Goal: Task Accomplishment & Management: Manage account settings

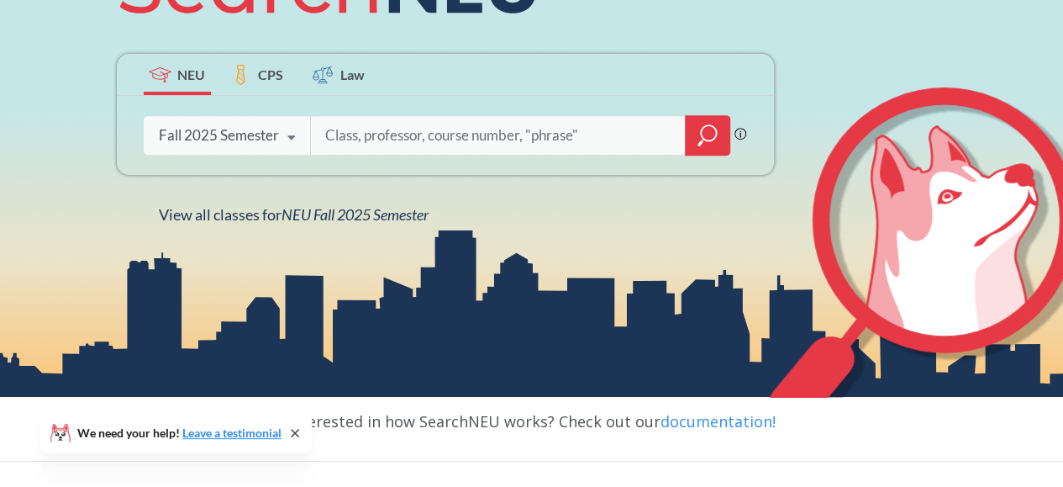
scroll to position [277, 0]
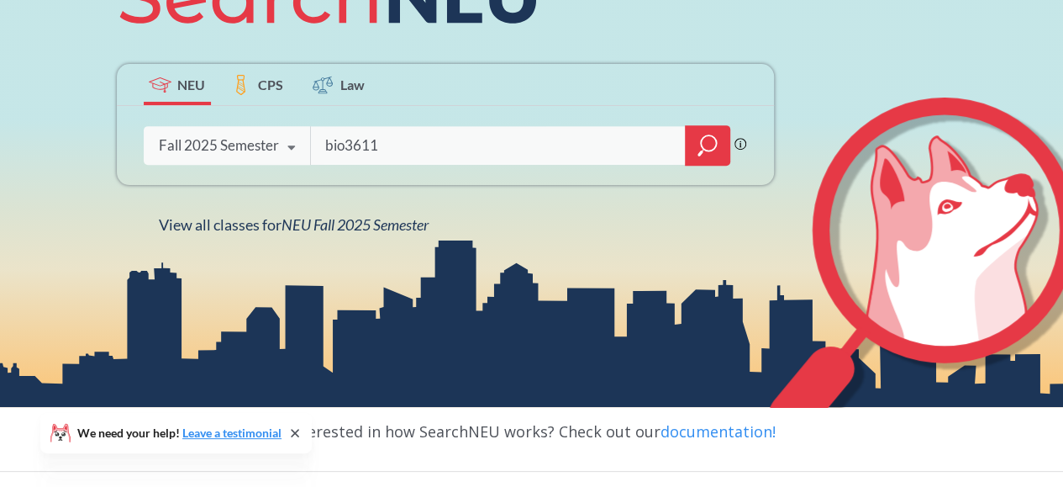
type input "bio3611"
click at [700, 140] on icon "magnifying glass" at bounding box center [708, 146] width 20 height 24
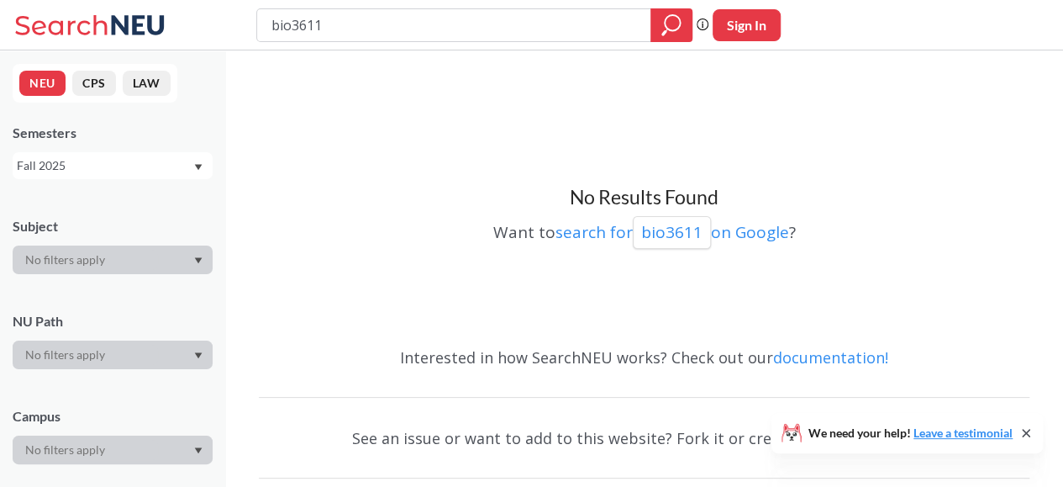
drag, startPoint x: 350, startPoint y: 28, endPoint x: 311, endPoint y: 21, distance: 39.2
click at [311, 21] on input "bio3611" at bounding box center [454, 25] width 369 height 29
type input "biol3611"
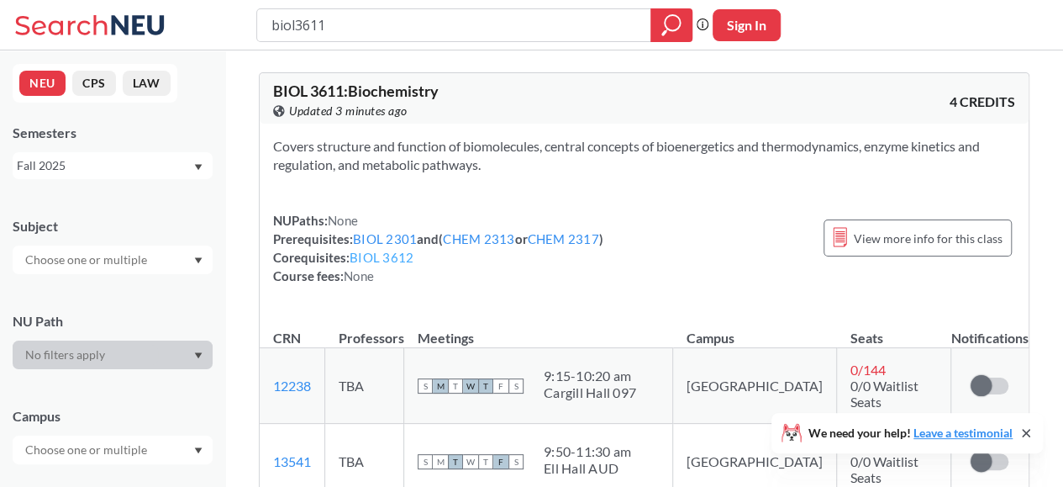
click at [387, 255] on link "BIOL 3612" at bounding box center [382, 257] width 64 height 15
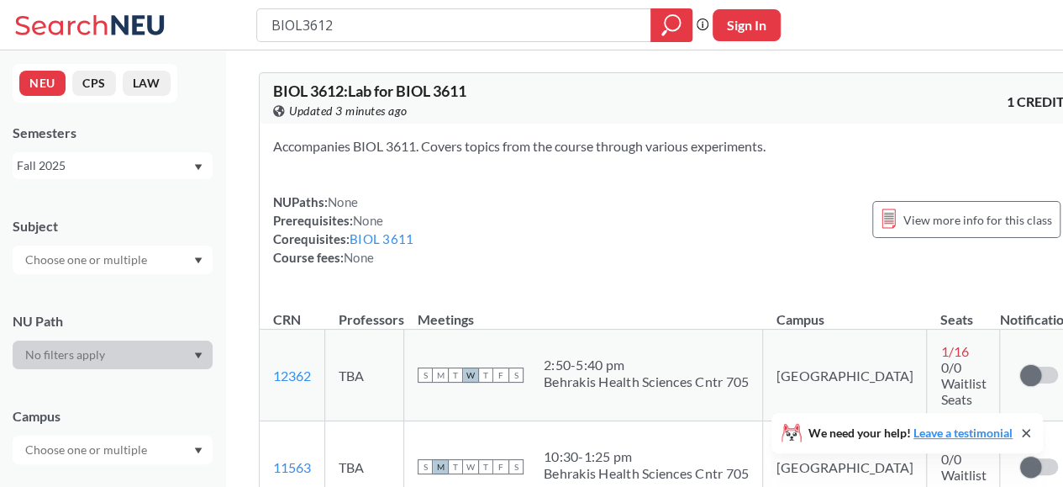
type input "biol3611"
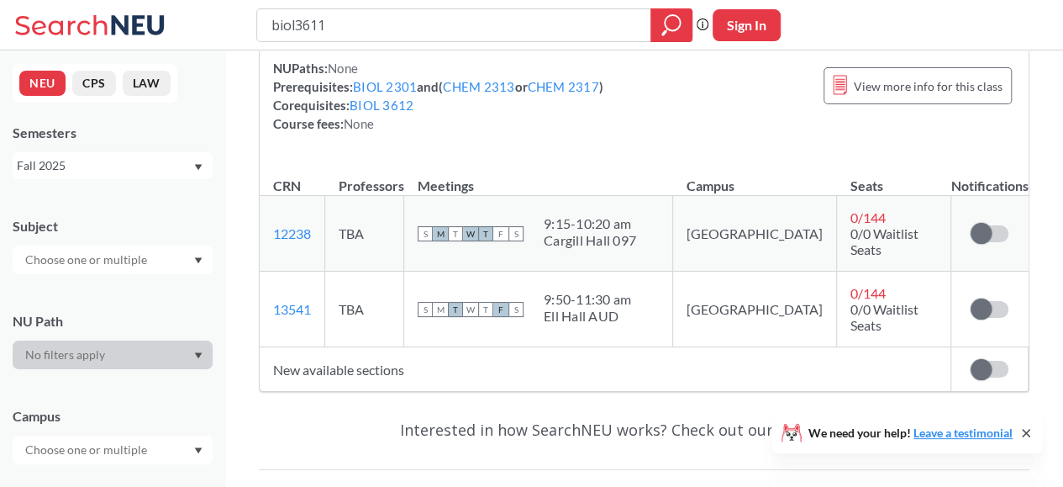
scroll to position [153, 0]
click at [980, 229] on span at bounding box center [981, 232] width 21 height 21
click at [971, 224] on input "checkbox" at bounding box center [971, 224] width 0 height 0
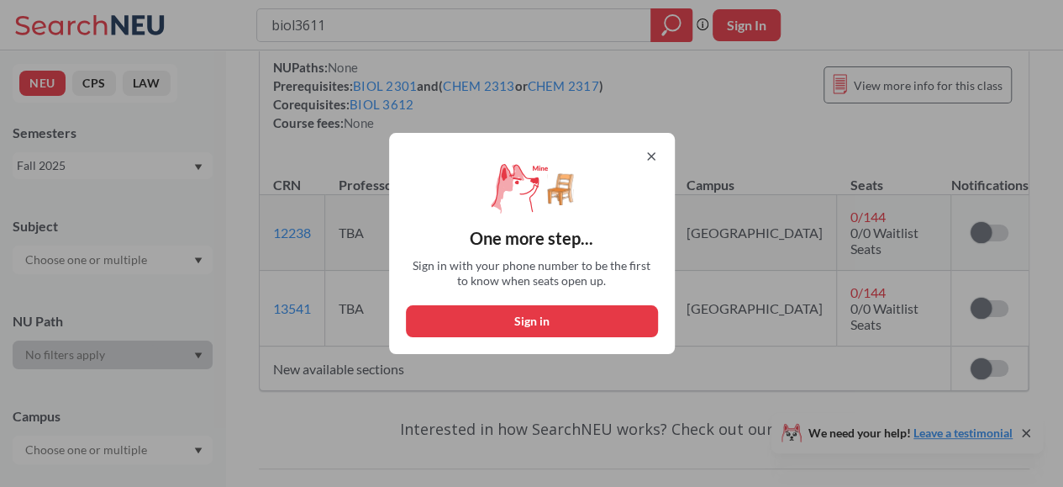
click at [538, 320] on button "Sign in" at bounding box center [532, 321] width 252 height 32
select select "US"
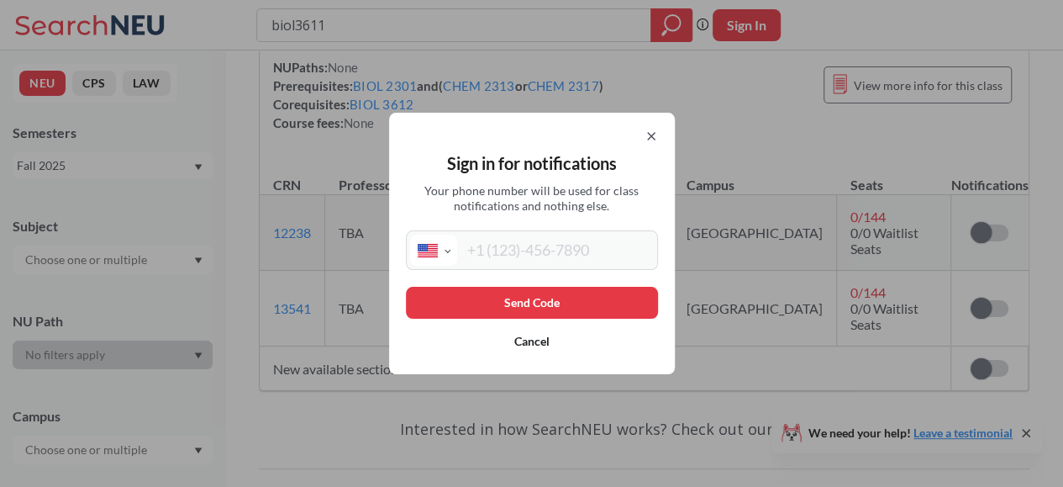
click at [529, 266] on div "International [GEOGRAPHIC_DATA] [GEOGRAPHIC_DATA] [GEOGRAPHIC_DATA] [GEOGRAPHIC…" at bounding box center [532, 249] width 252 height 39
click at [528, 261] on input "tel" at bounding box center [555, 249] width 197 height 31
type input "[PHONE_NUMBER]"
click at [550, 300] on button "Send Code" at bounding box center [532, 303] width 252 height 32
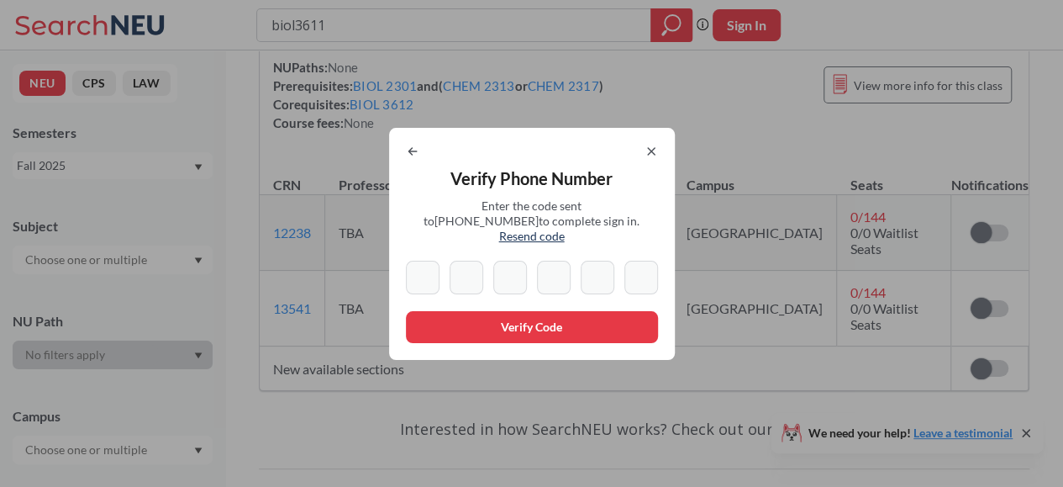
click at [565, 234] on span "Resend code" at bounding box center [532, 236] width 66 height 14
click at [419, 271] on input at bounding box center [423, 278] width 34 height 34
type input "8"
type input "3"
type input "5"
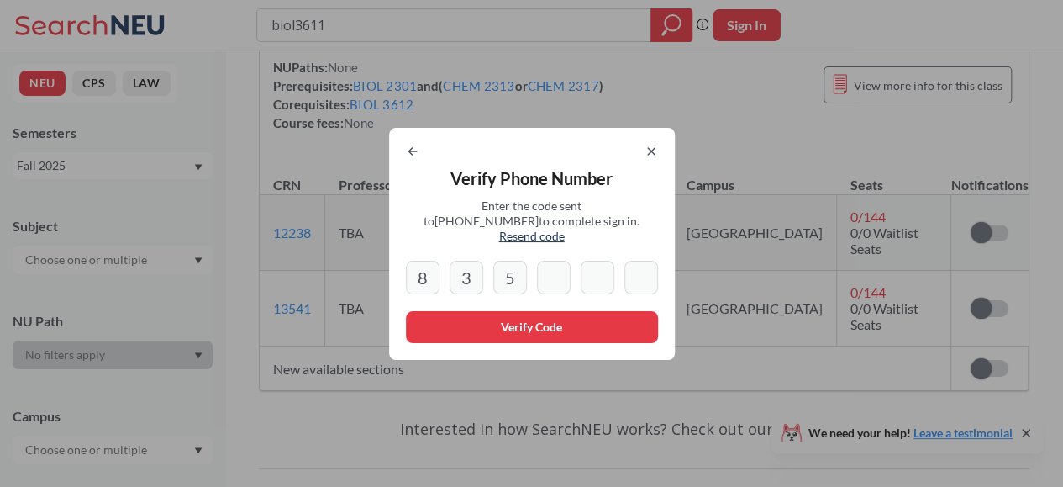
type input "6"
type input "1"
click at [645, 283] on input "9" at bounding box center [641, 278] width 34 height 34
click at [651, 278] on input "9" at bounding box center [641, 278] width 34 height 34
type input "9"
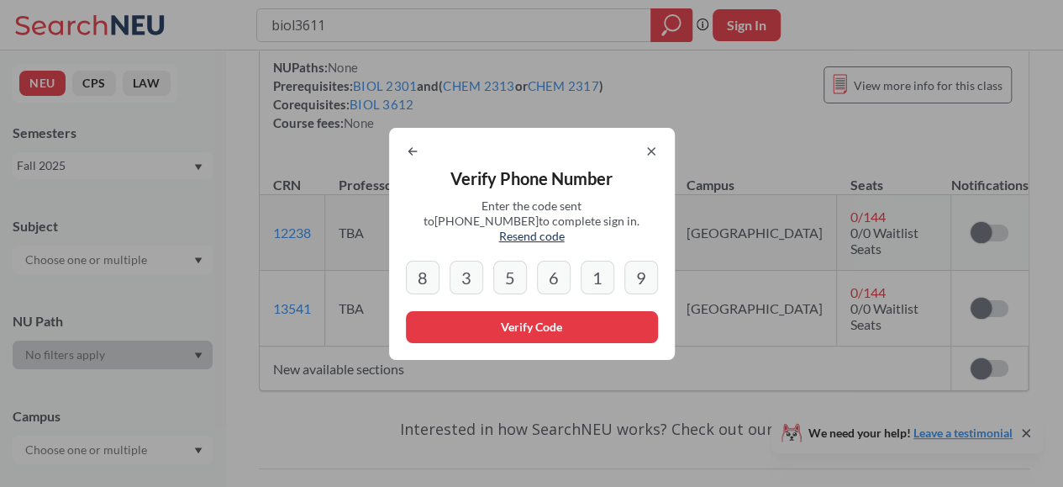
drag, startPoint x: 420, startPoint y: 271, endPoint x: 669, endPoint y: 268, distance: 248.8
click at [669, 268] on div "Verify Phone Number Enter the code sent to +1 347 229 7776 to complete sign in.…" at bounding box center [532, 244] width 286 height 232
type input "8"
click at [625, 267] on div "8 3 5 6 1 9" at bounding box center [532, 278] width 252 height 34
click at [651, 271] on input "9" at bounding box center [641, 278] width 34 height 34
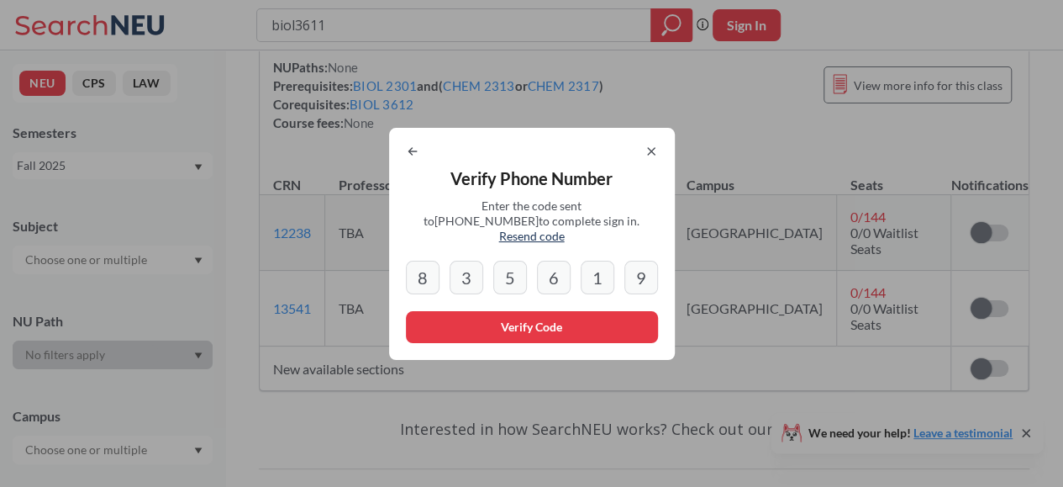
type input "9"
click at [566, 319] on button "Verify Code" at bounding box center [532, 327] width 252 height 32
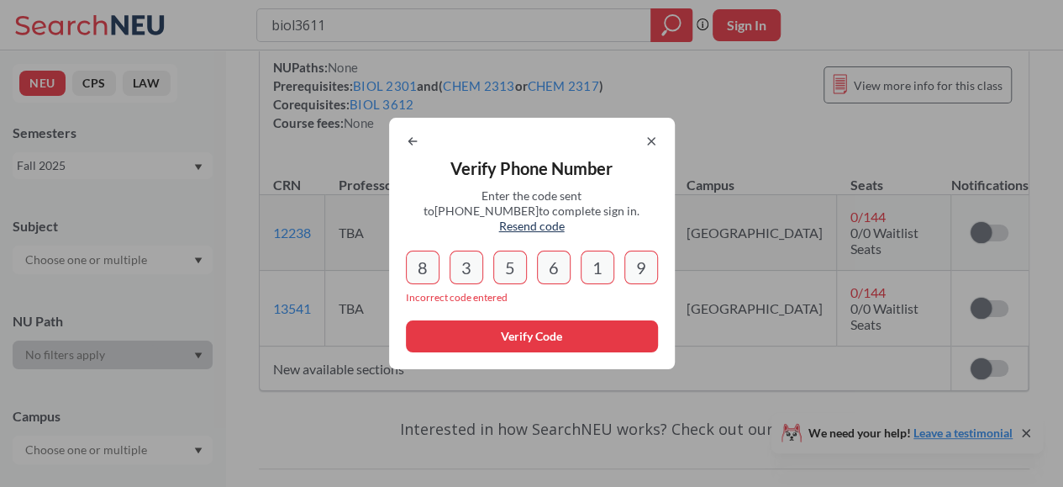
click at [650, 261] on input "9" at bounding box center [641, 267] width 34 height 34
type input "9"
drag, startPoint x: 424, startPoint y: 260, endPoint x: 716, endPoint y: 272, distance: 291.9
click at [716, 272] on div "Verify Phone Number Enter the code sent to +1 347 229 7776 to complete sign in.…" at bounding box center [531, 243] width 1063 height 487
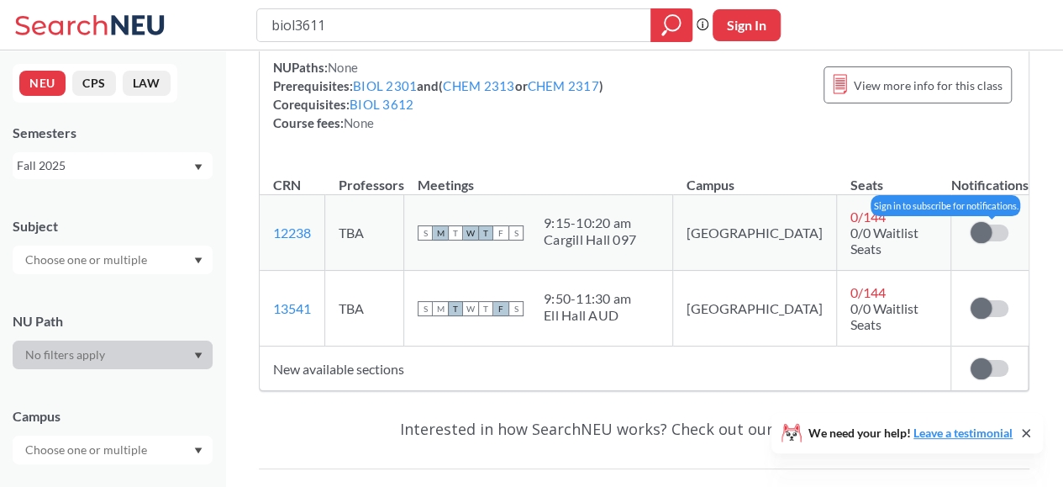
click at [985, 233] on span at bounding box center [981, 232] width 21 height 21
click at [971, 224] on input "checkbox" at bounding box center [971, 224] width 0 height 0
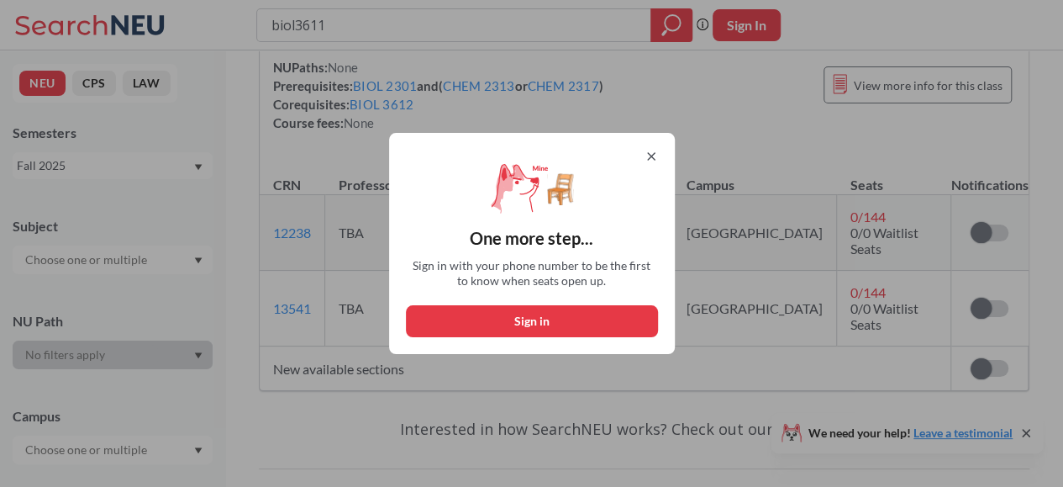
click at [487, 312] on button "Sign in" at bounding box center [532, 321] width 252 height 32
select select "US"
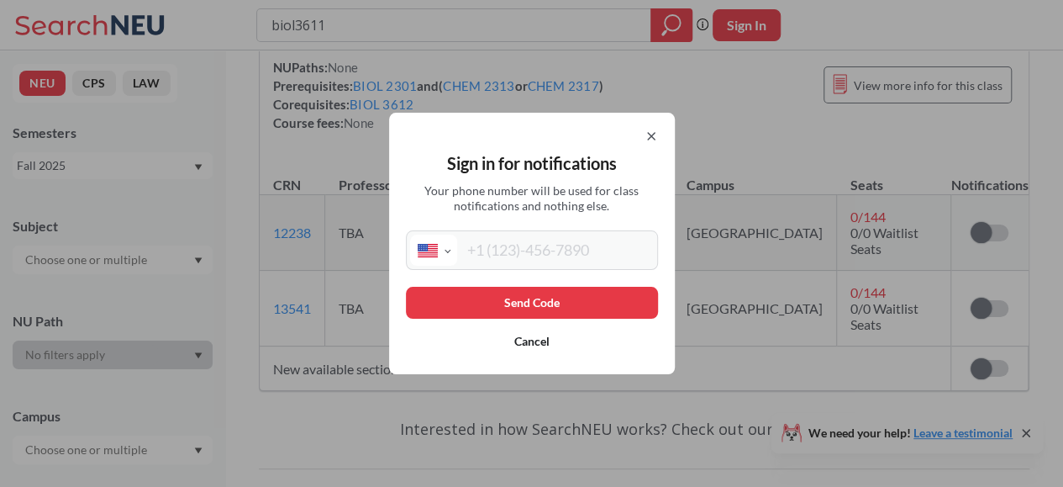
click at [533, 312] on button "Send Code" at bounding box center [532, 303] width 252 height 32
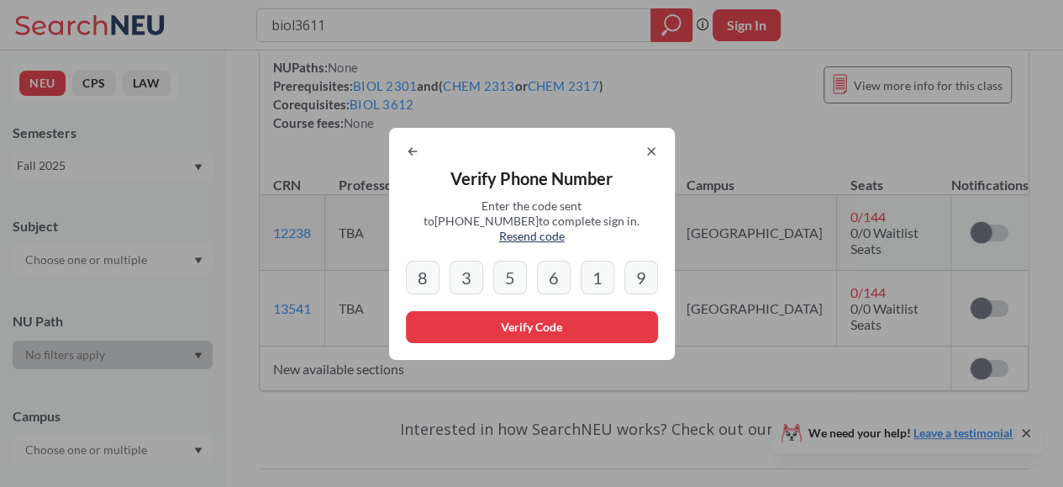
click at [654, 267] on input "9" at bounding box center [641, 278] width 34 height 34
type input "9"
click at [605, 270] on input "1" at bounding box center [598, 278] width 34 height 34
type input "1"
click at [416, 158] on icon at bounding box center [412, 151] width 13 height 13
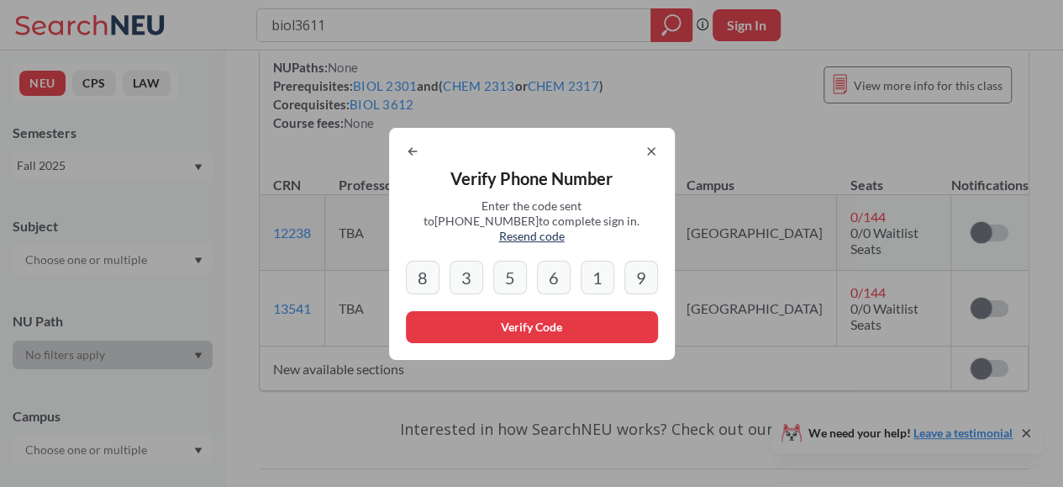
select select "US"
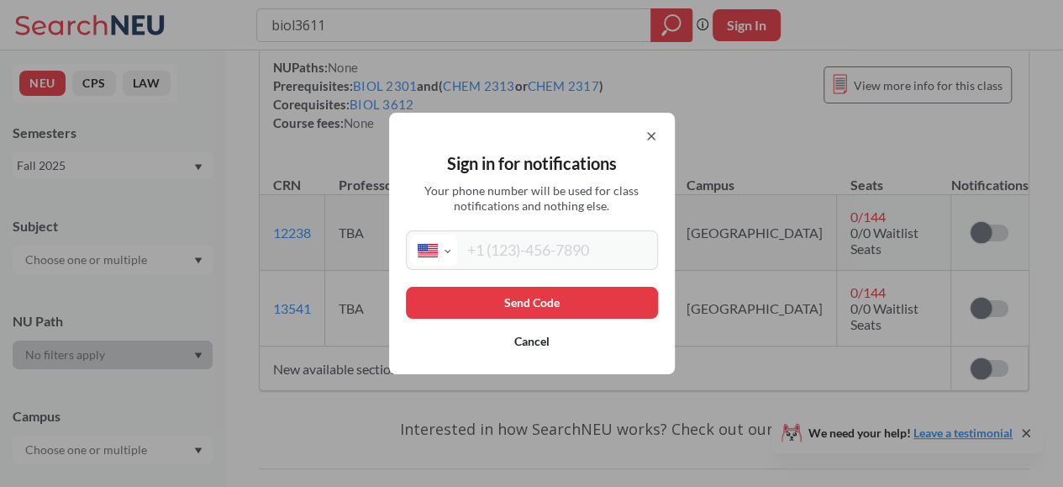
click at [577, 258] on input "tel" at bounding box center [555, 249] width 197 height 31
click at [503, 259] on input "tel" at bounding box center [555, 249] width 197 height 31
type input "[PHONE_NUMBER]"
click at [506, 299] on button "Send Code" at bounding box center [532, 303] width 252 height 32
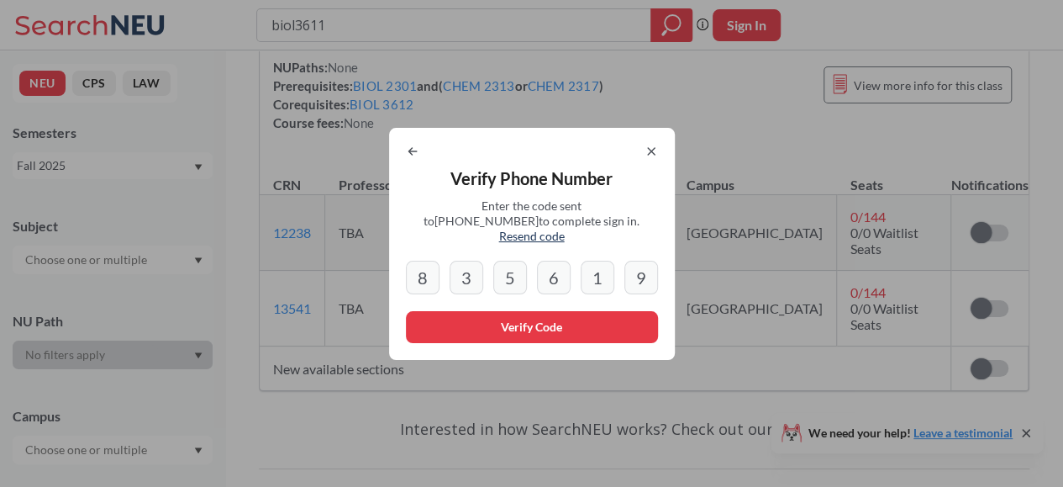
click at [509, 280] on input "5" at bounding box center [510, 278] width 34 height 34
drag, startPoint x: 509, startPoint y: 280, endPoint x: 798, endPoint y: 300, distance: 289.0
click at [798, 300] on div "Verify Phone Number Enter the code sent to +1 347 229 7776 to complete sign in.…" at bounding box center [531, 243] width 1063 height 487
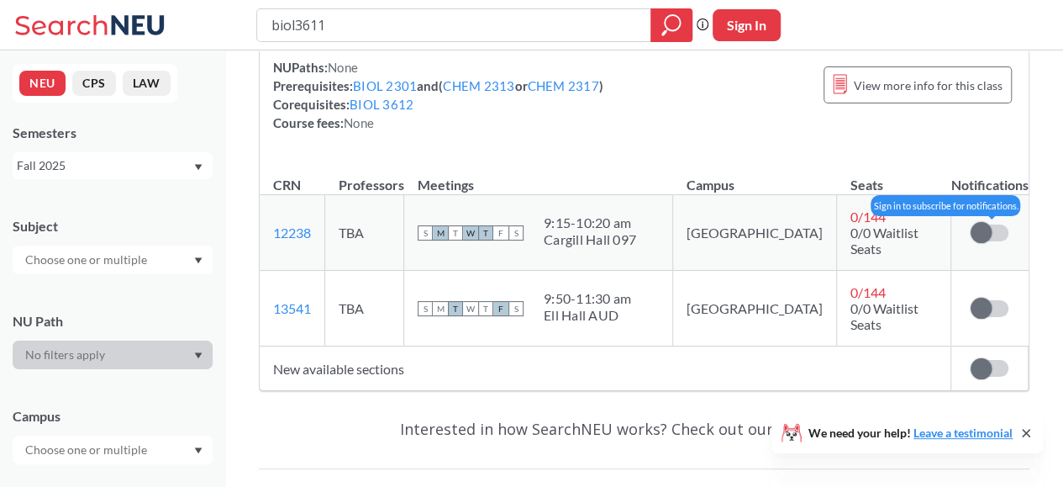
click at [982, 222] on span at bounding box center [981, 232] width 21 height 21
click at [971, 224] on input "checkbox" at bounding box center [971, 224] width 0 height 0
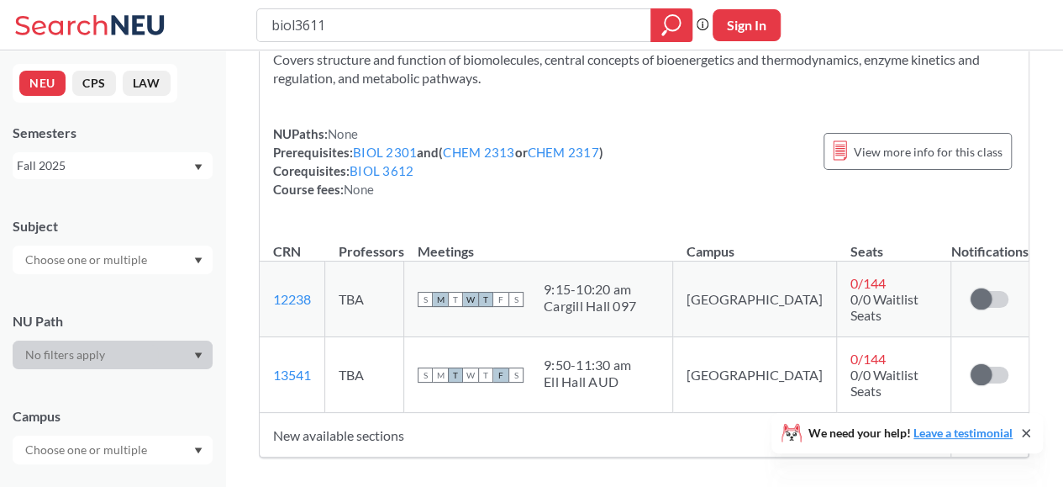
scroll to position [95, 0]
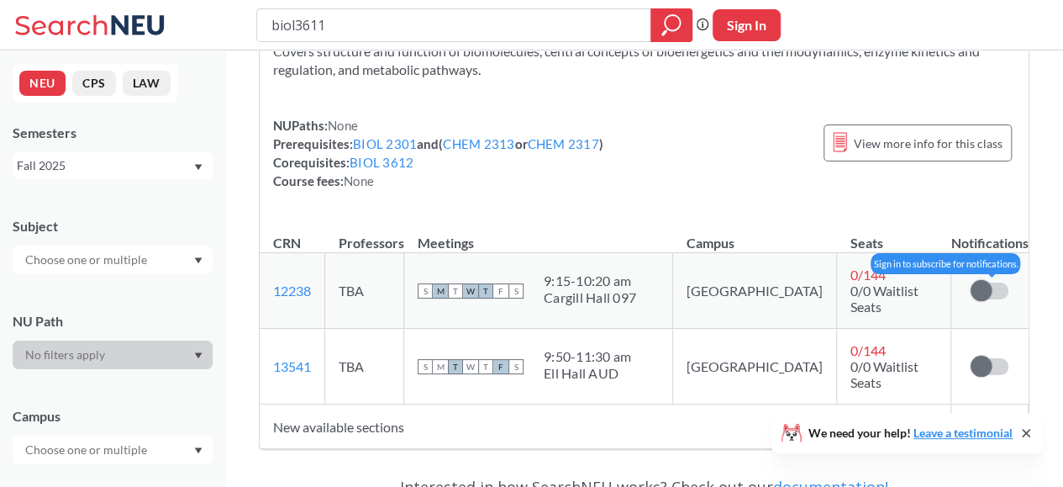
click at [994, 290] on label at bounding box center [990, 290] width 38 height 17
click at [971, 282] on input "checkbox" at bounding box center [971, 282] width 0 height 0
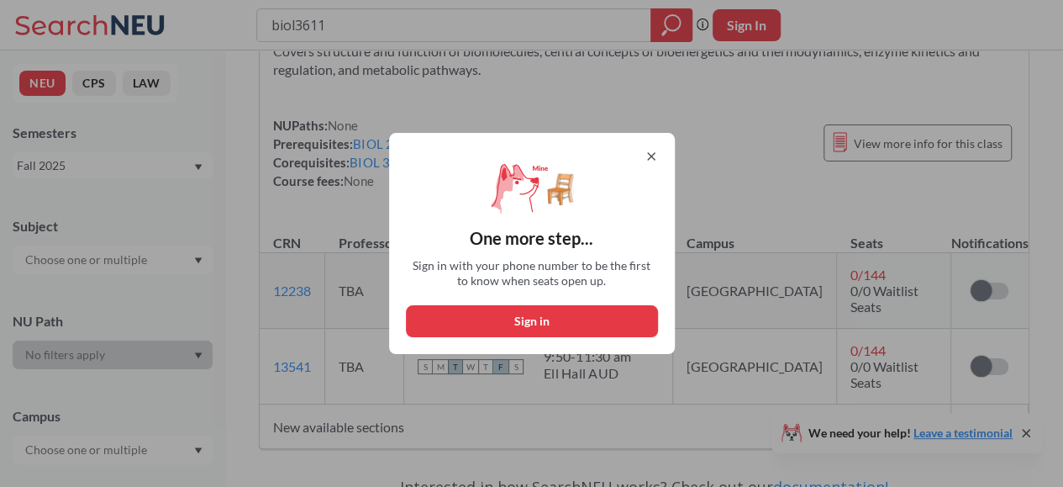
click at [489, 327] on button "Sign in" at bounding box center [532, 321] width 252 height 32
select select "US"
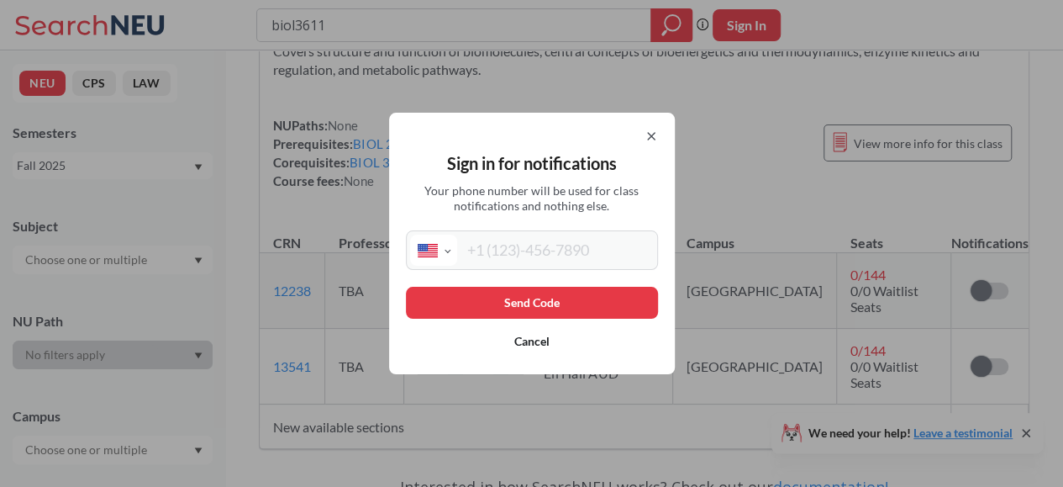
click at [494, 268] on div "International [GEOGRAPHIC_DATA] [GEOGRAPHIC_DATA] [GEOGRAPHIC_DATA] [GEOGRAPHIC…" at bounding box center [532, 249] width 252 height 39
click at [491, 262] on input "tel" at bounding box center [555, 249] width 197 height 31
type input "[PHONE_NUMBER]"
click at [486, 293] on button "Send Code" at bounding box center [532, 303] width 252 height 32
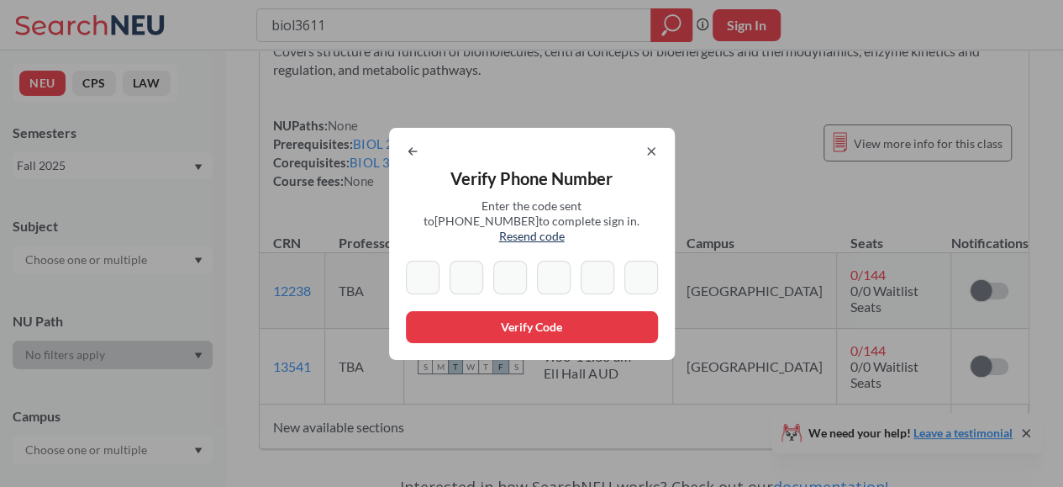
type input "8"
type input "3"
type input "5"
type input "6"
type input "1"
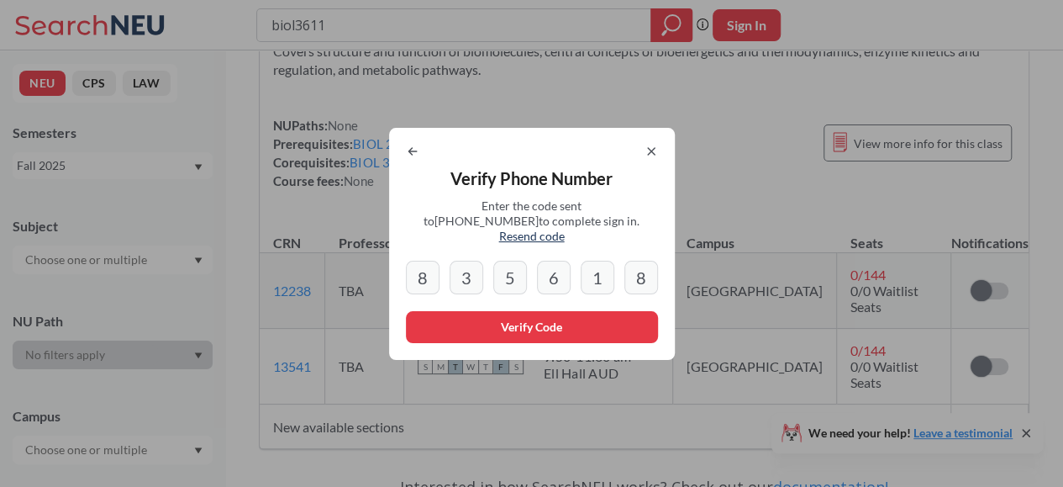
type input "8"
click at [455, 319] on button "Verify Code" at bounding box center [532, 327] width 252 height 32
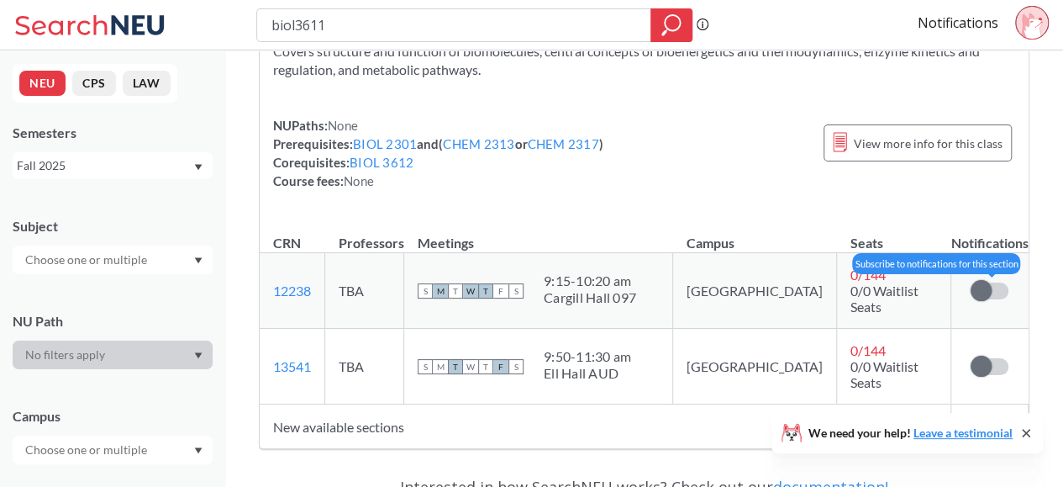
click at [982, 288] on span at bounding box center [981, 290] width 21 height 21
click at [971, 282] on input "checkbox" at bounding box center [971, 282] width 0 height 0
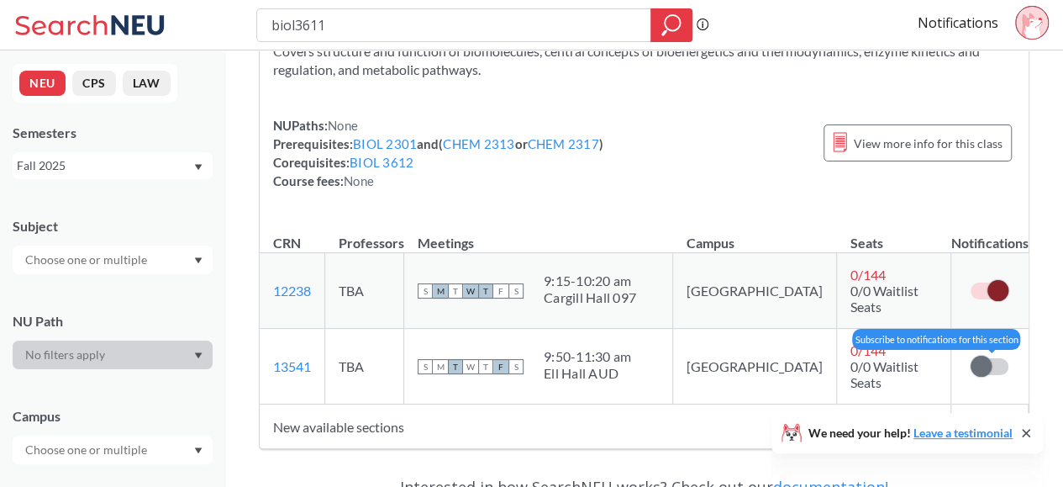
click at [986, 355] on span at bounding box center [981, 365] width 21 height 21
click at [971, 358] on input "checkbox" at bounding box center [971, 358] width 0 height 0
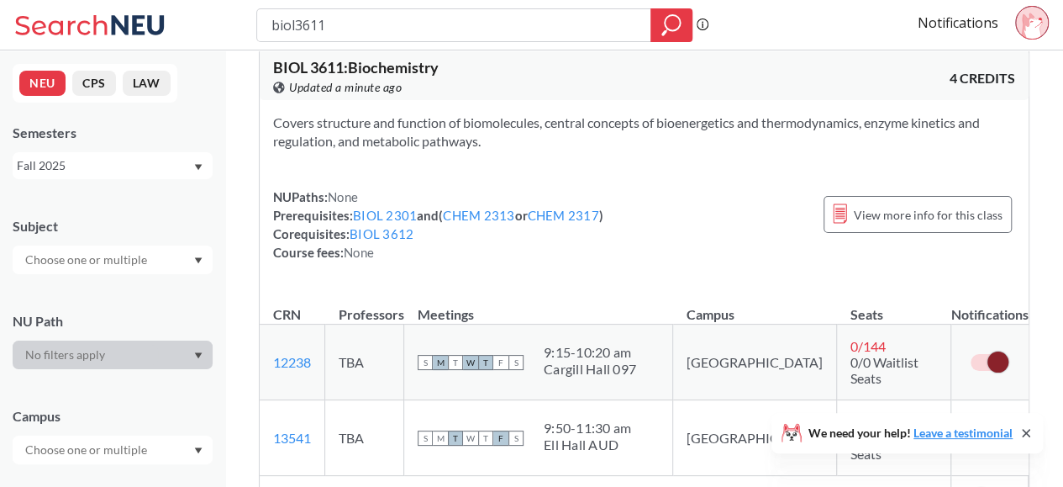
scroll to position [20, 0]
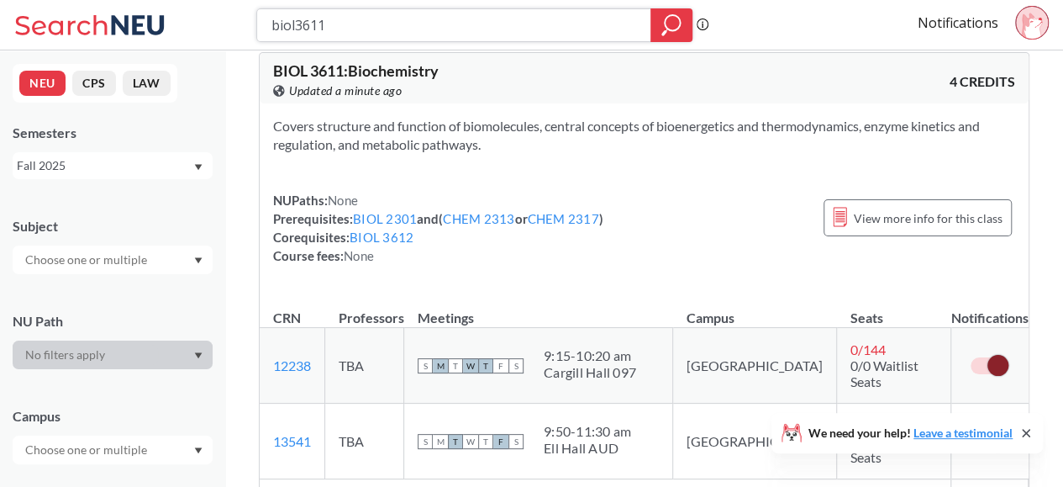
click at [346, 19] on input "biol3611" at bounding box center [454, 25] width 369 height 29
type input "biol3612"
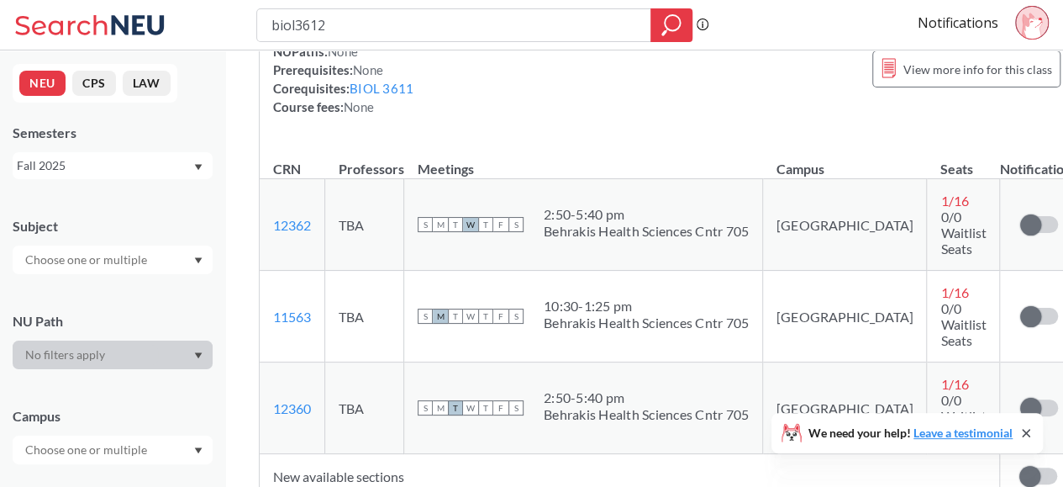
scroll to position [167, 0]
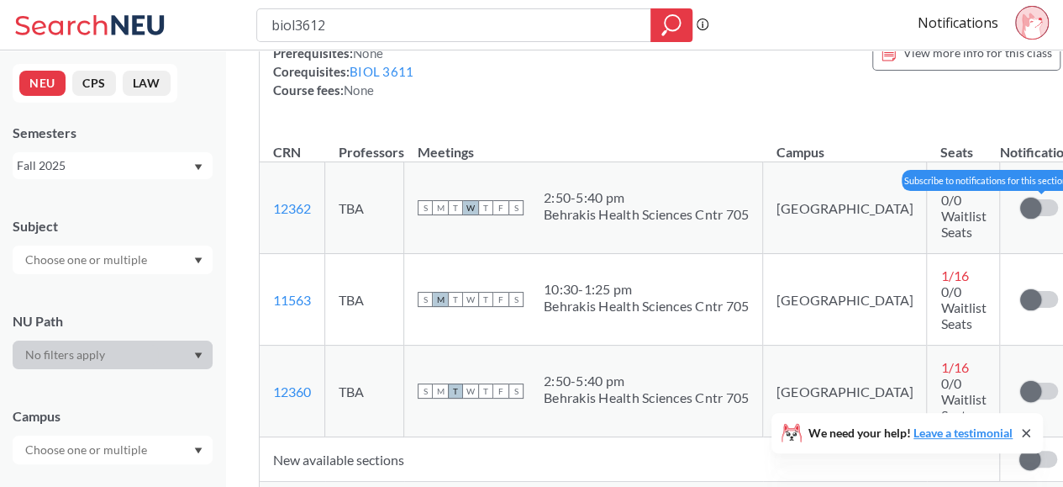
click at [1020, 207] on span at bounding box center [1030, 207] width 21 height 21
click at [1020, 199] on input "checkbox" at bounding box center [1020, 199] width 0 height 0
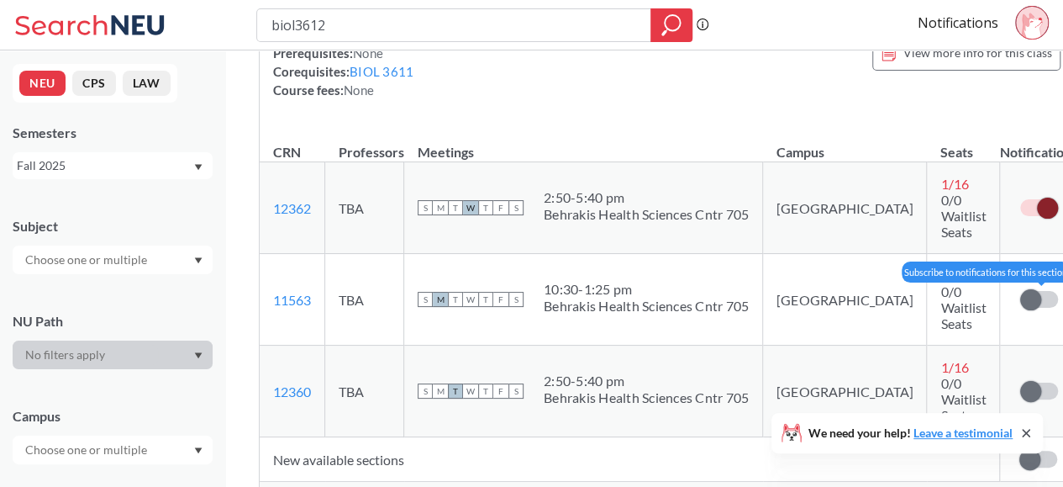
click at [1020, 289] on span at bounding box center [1030, 299] width 21 height 21
click at [1020, 291] on input "checkbox" at bounding box center [1020, 291] width 0 height 0
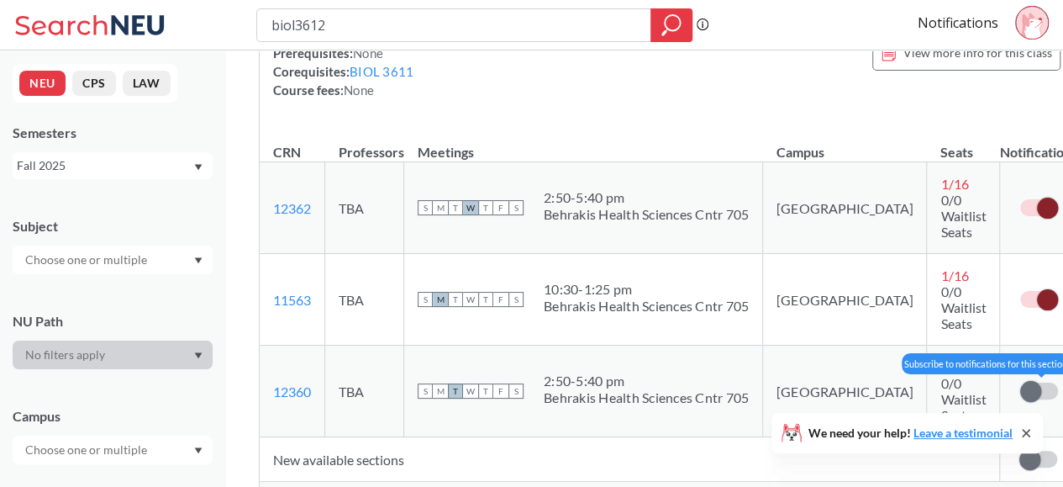
click at [1020, 381] on span at bounding box center [1030, 391] width 21 height 21
click at [1020, 382] on input "checkbox" at bounding box center [1020, 382] width 0 height 0
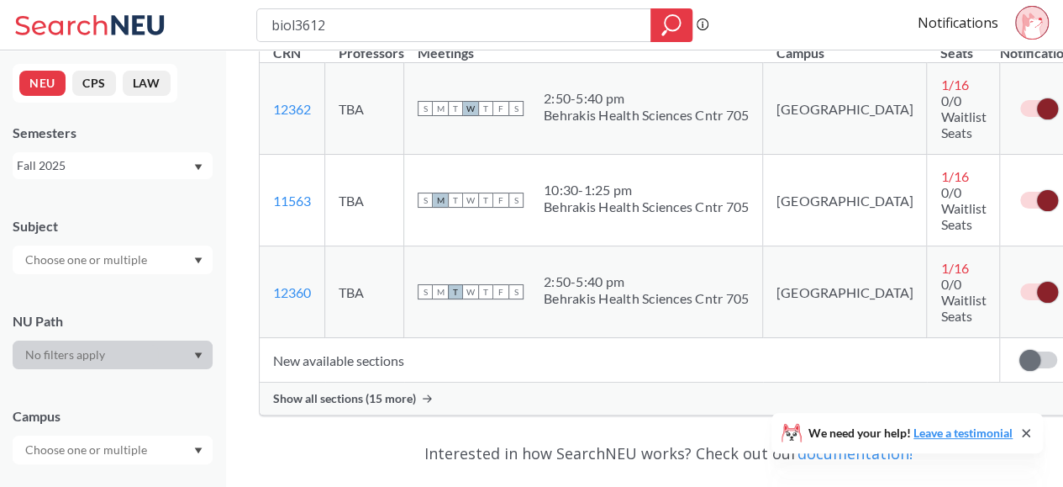
scroll to position [269, 0]
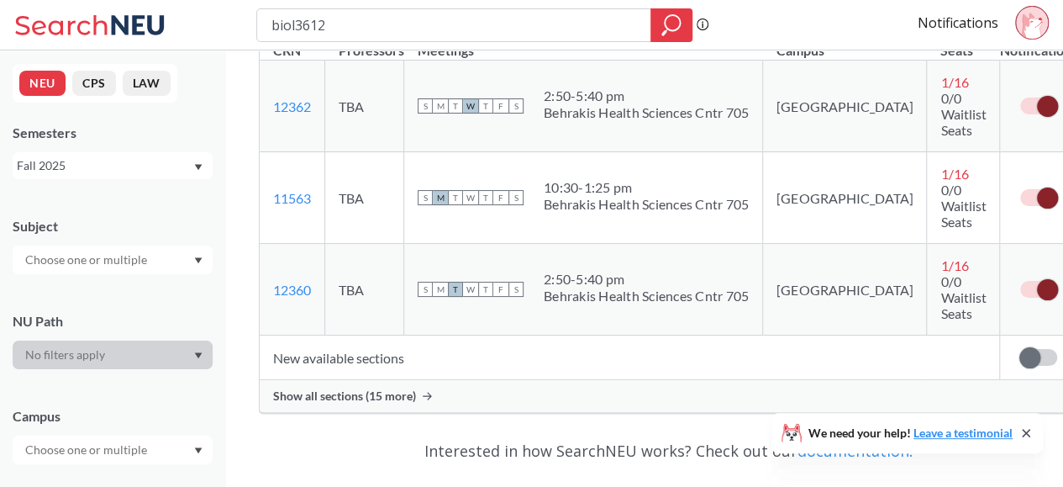
click at [313, 388] on span "Show all sections (15 more)" at bounding box center [344, 395] width 143 height 15
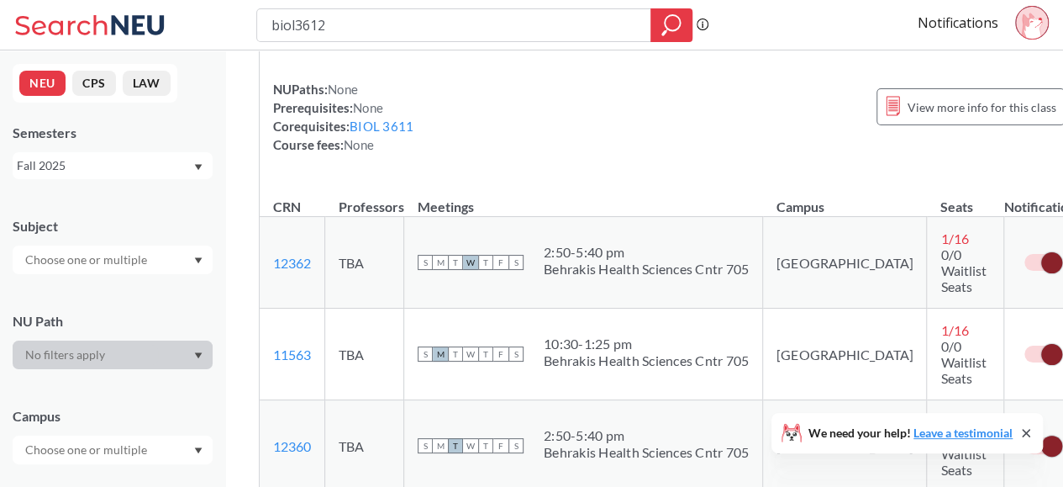
scroll to position [112, 0]
click at [345, 18] on input "biol3612" at bounding box center [454, 25] width 369 height 29
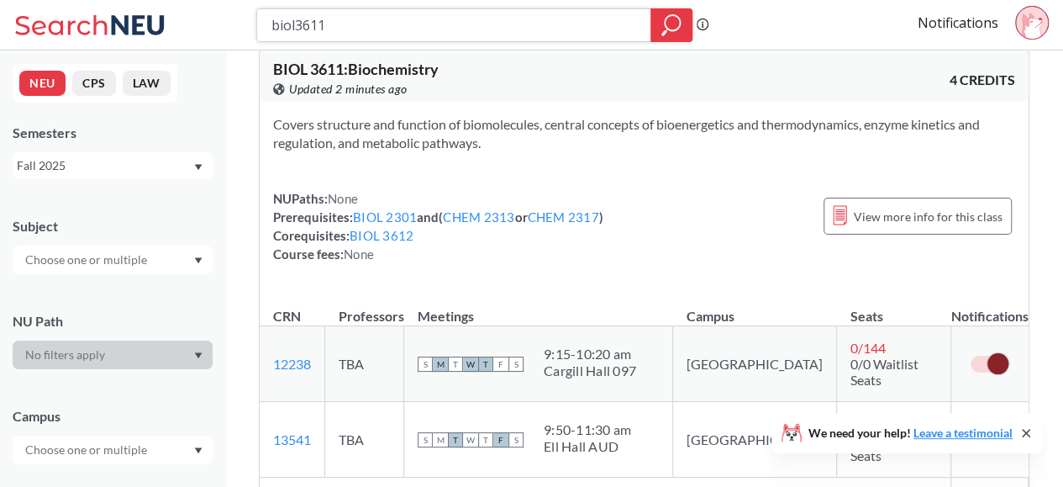
scroll to position [20, 0]
type input "biol3612"
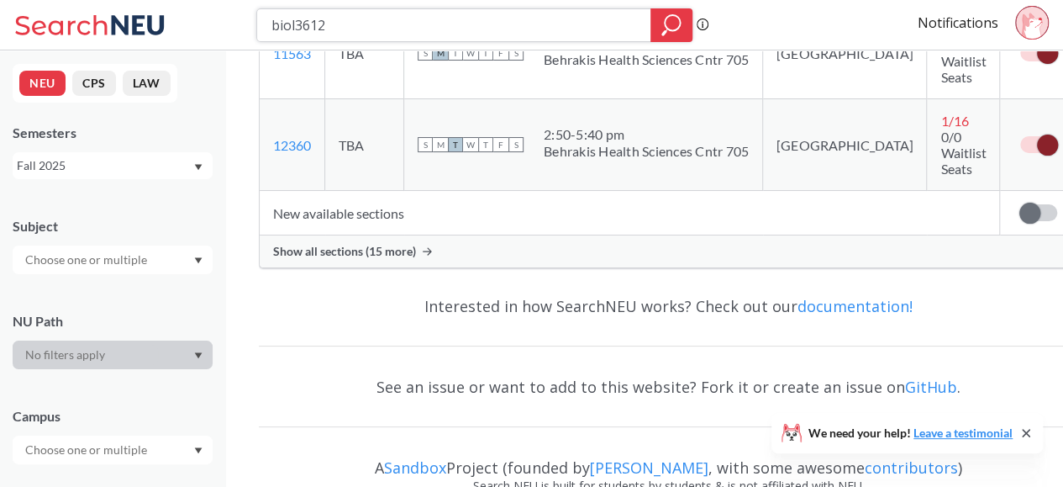
scroll to position [414, 0]
click at [326, 234] on div "Show all sections (15 more)" at bounding box center [669, 250] width 818 height 32
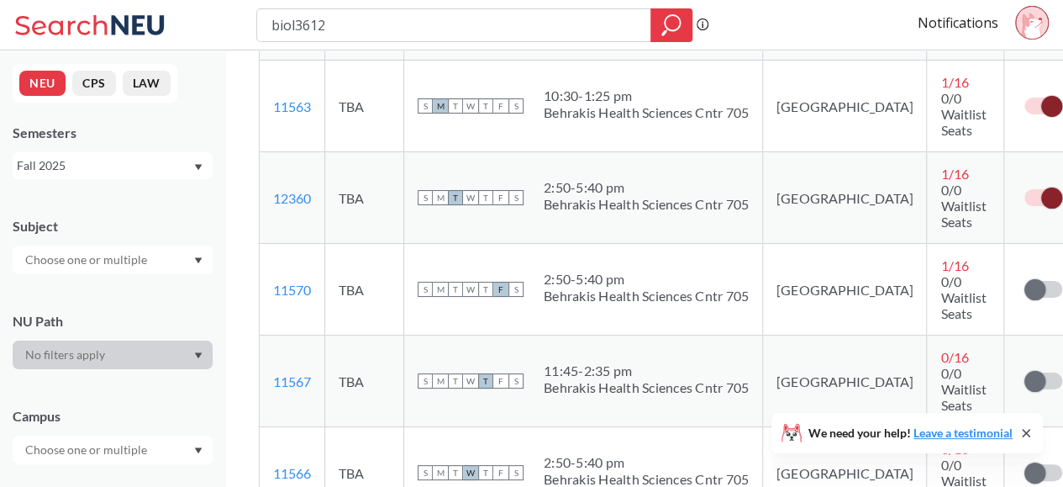
scroll to position [380, 0]
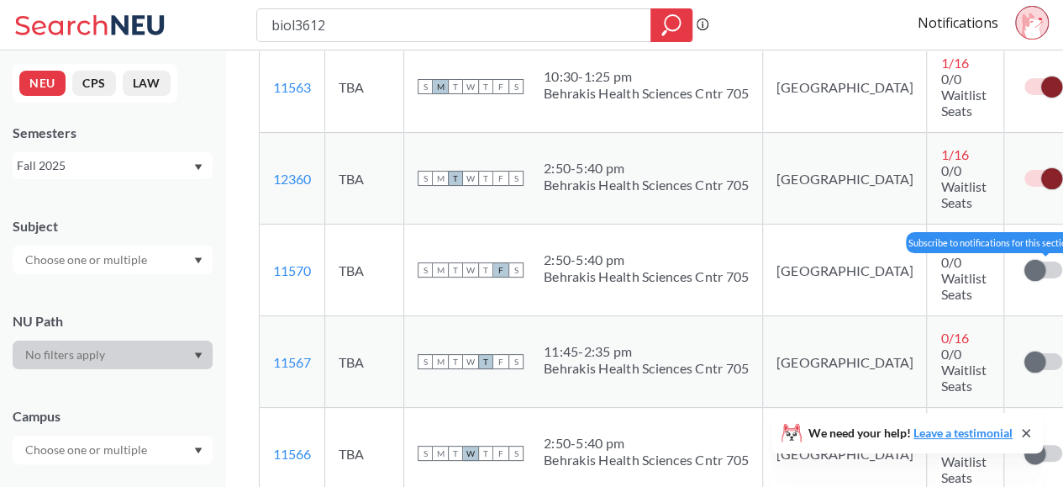
click at [1024, 260] on span at bounding box center [1034, 270] width 21 height 21
click at [1024, 261] on input "checkbox" at bounding box center [1024, 261] width 0 height 0
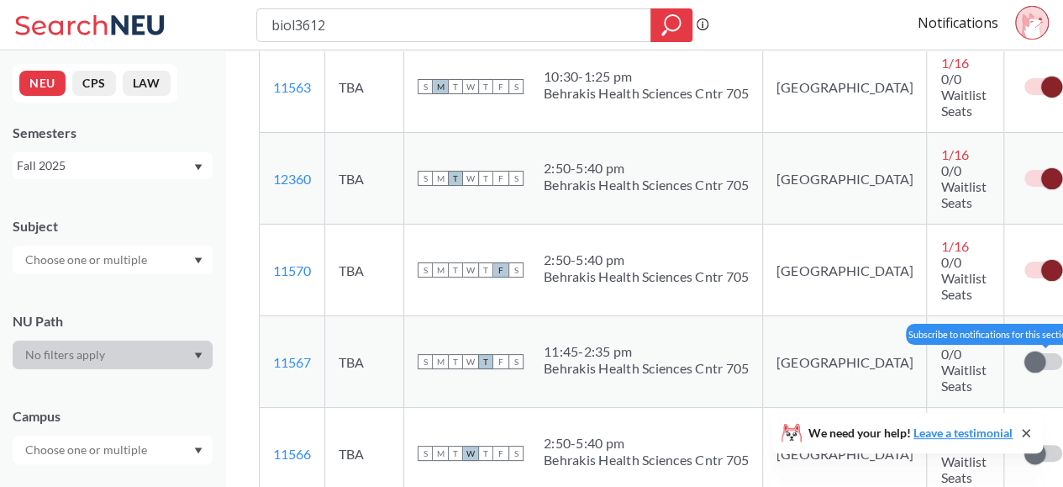
click at [1024, 351] on span at bounding box center [1034, 361] width 21 height 21
click at [1024, 353] on input "checkbox" at bounding box center [1024, 353] width 0 height 0
click at [1024, 443] on span at bounding box center [1034, 453] width 21 height 21
click at [1024, 445] on input "checkbox" at bounding box center [1024, 445] width 0 height 0
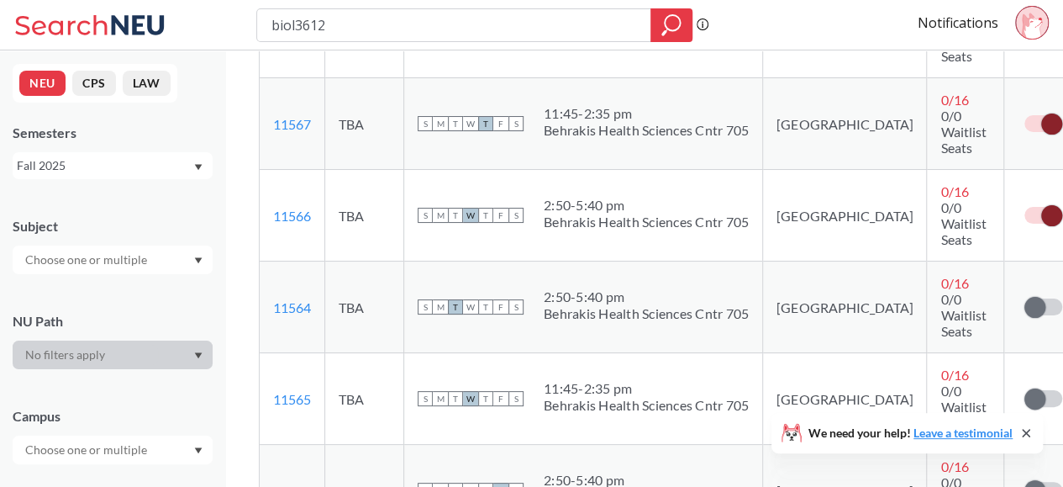
scroll to position [635, 0]
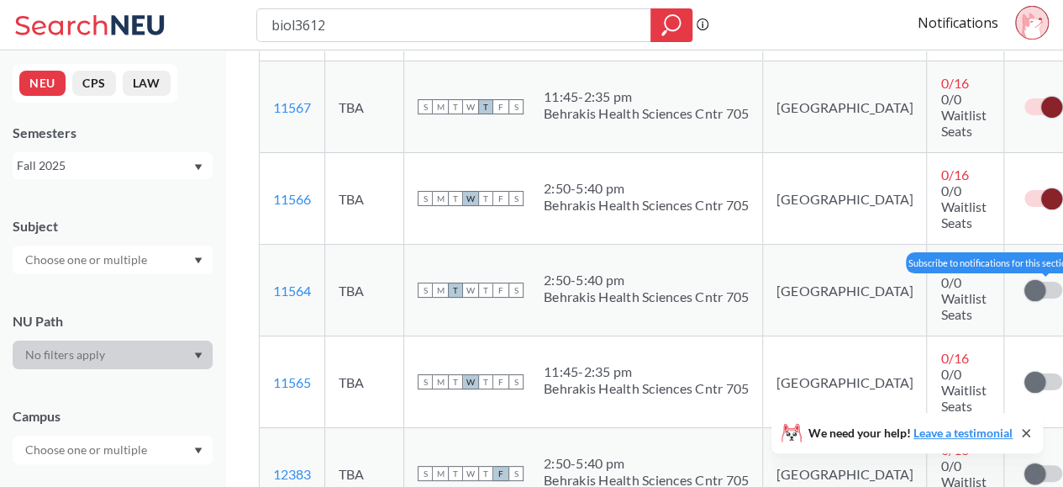
click at [1024, 280] on span at bounding box center [1034, 290] width 21 height 21
click at [1024, 282] on input "checkbox" at bounding box center [1024, 282] width 0 height 0
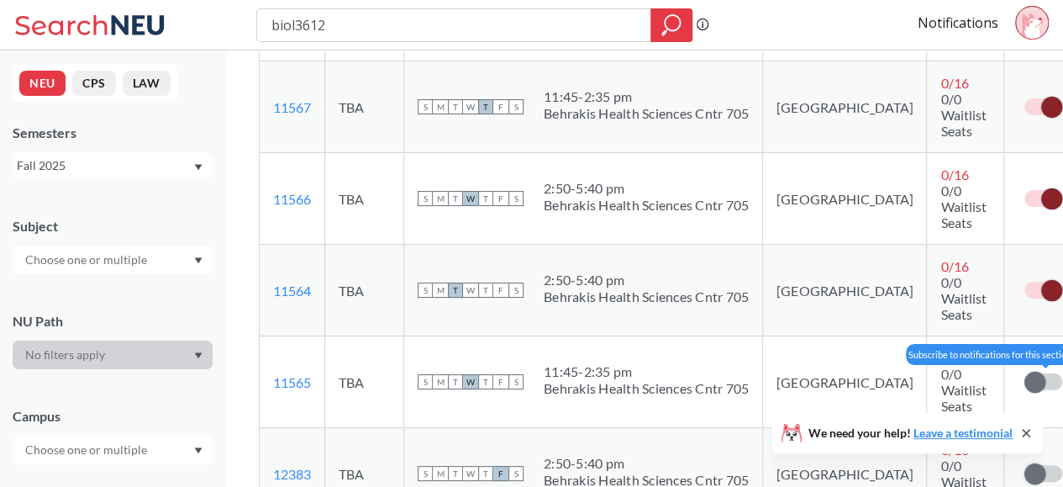
click at [1024, 371] on span at bounding box center [1034, 381] width 21 height 21
click at [1024, 373] on input "checkbox" at bounding box center [1024, 373] width 0 height 0
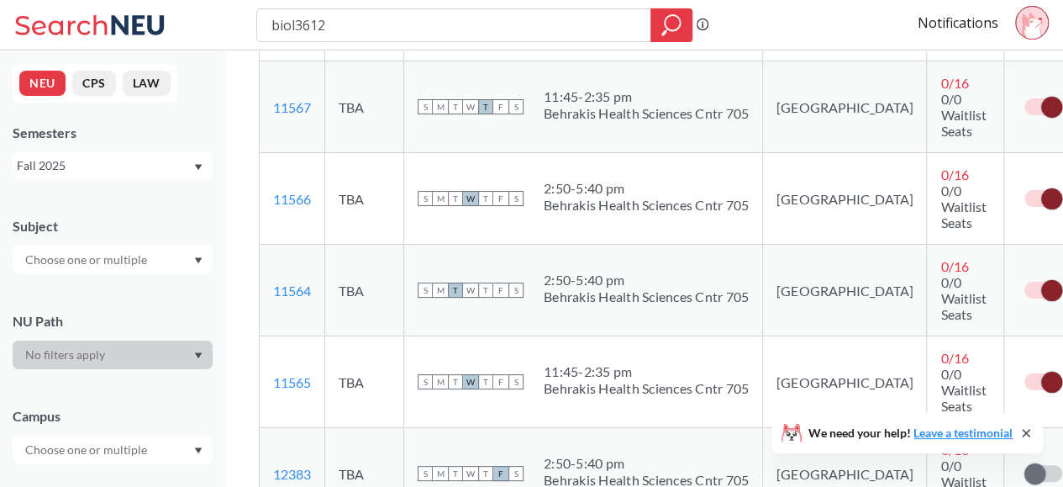
click at [1004, 428] on td "Subscribe to notifications for this section" at bounding box center [1042, 474] width 77 height 92
click at [1024, 463] on span at bounding box center [1034, 473] width 21 height 21
click at [1024, 465] on input "checkbox" at bounding box center [1024, 465] width 0 height 0
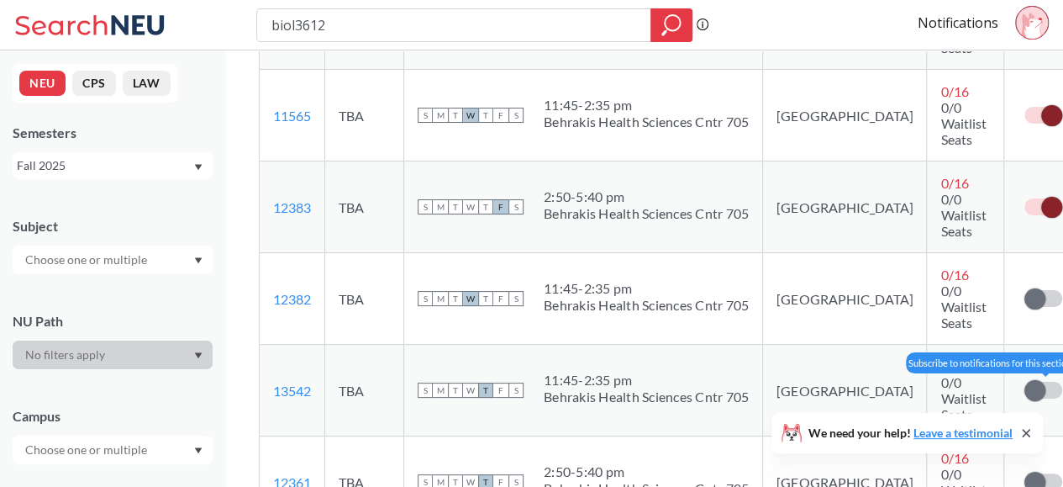
click at [1024, 380] on span at bounding box center [1034, 390] width 21 height 21
click at [1024, 382] on input "checkbox" at bounding box center [1024, 382] width 0 height 0
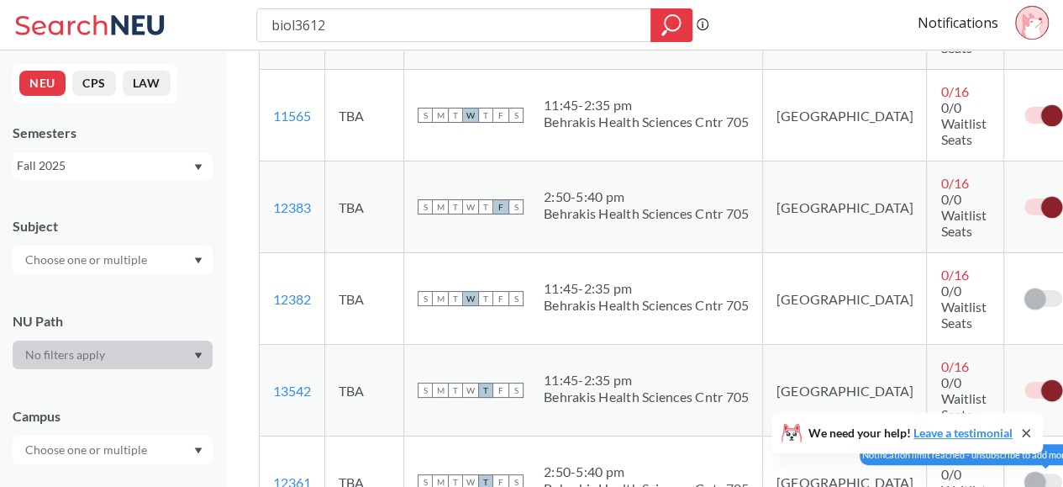
click at [1024, 473] on label at bounding box center [1043, 481] width 38 height 17
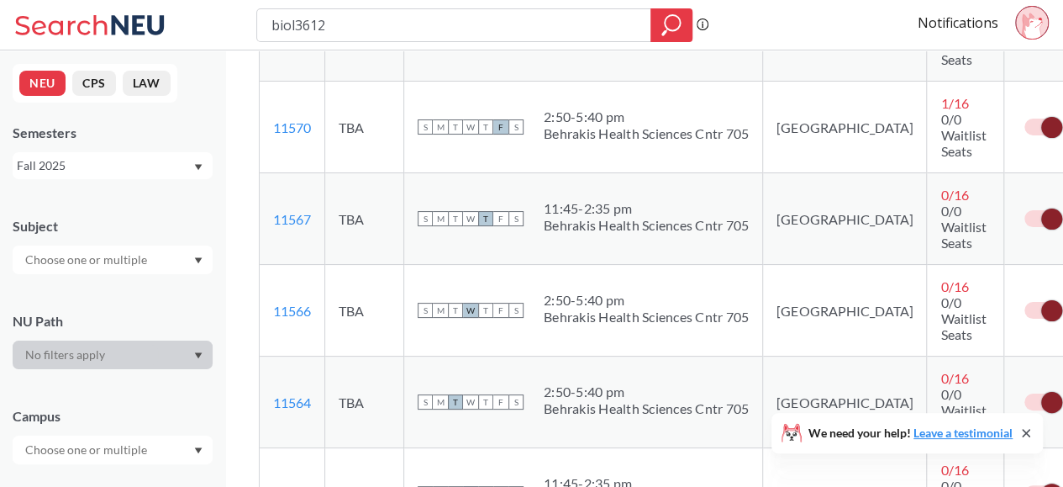
scroll to position [512, 0]
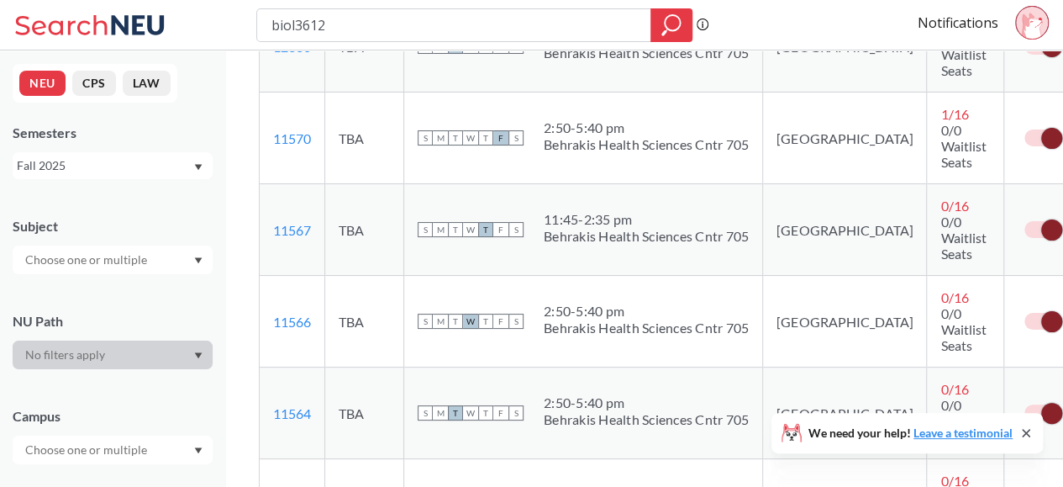
click at [1041, 311] on span at bounding box center [1051, 321] width 21 height 21
click at [1024, 313] on input "checkbox" at bounding box center [1024, 313] width 0 height 0
click at [1041, 403] on span at bounding box center [1051, 413] width 21 height 21
click at [1024, 404] on input "checkbox" at bounding box center [1024, 404] width 0 height 0
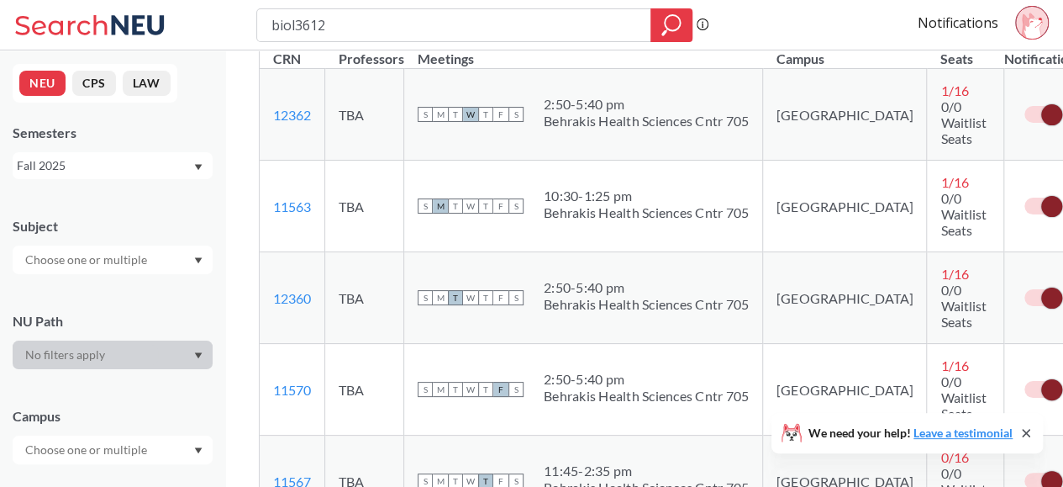
scroll to position [261, 0]
click at [940, 92] on span "1 / 16" at bounding box center [954, 90] width 28 height 16
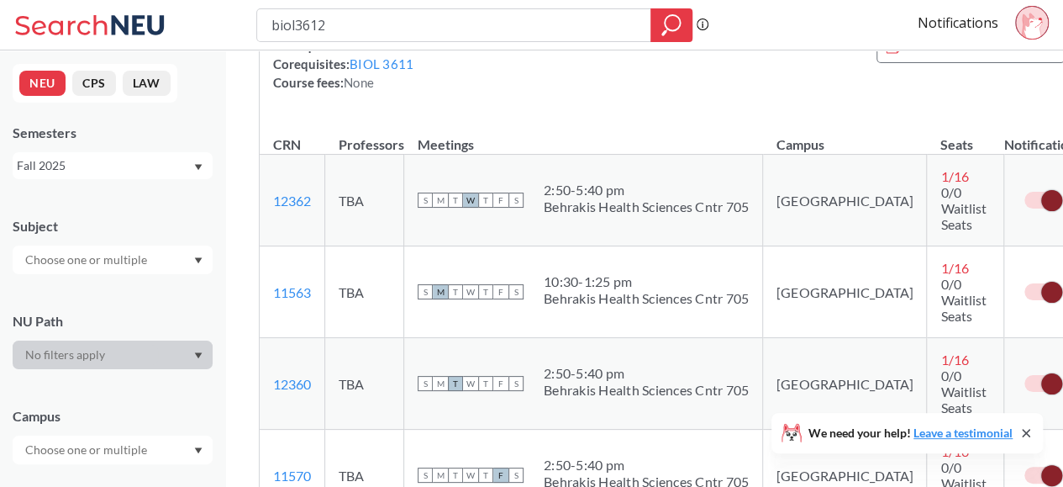
scroll to position [177, 0]
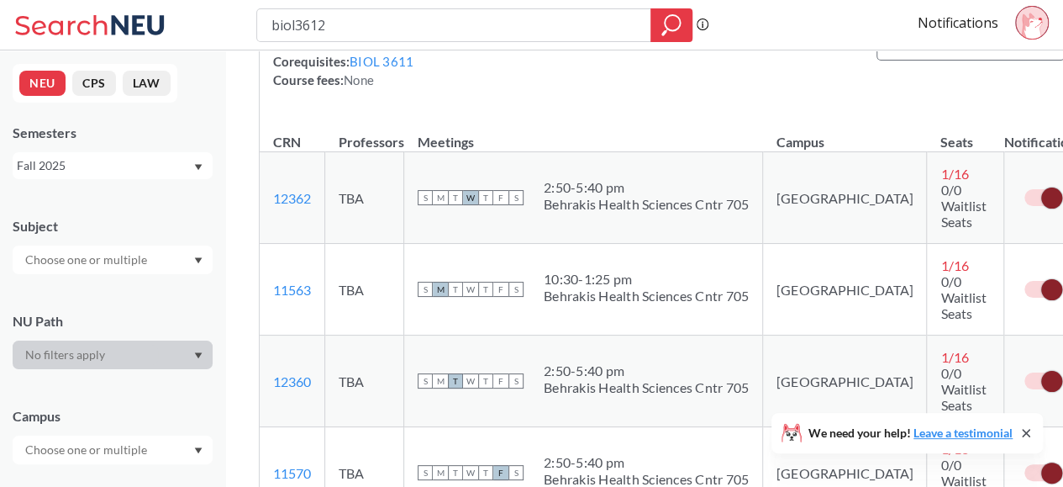
click at [1041, 190] on span at bounding box center [1051, 197] width 21 height 21
click at [1024, 189] on input "checkbox" at bounding box center [1024, 189] width 0 height 0
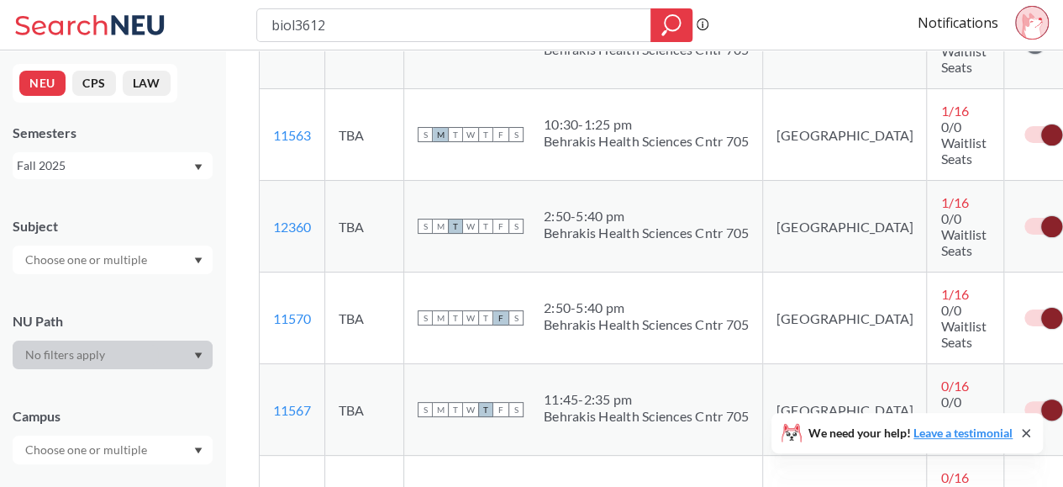
scroll to position [345, 0]
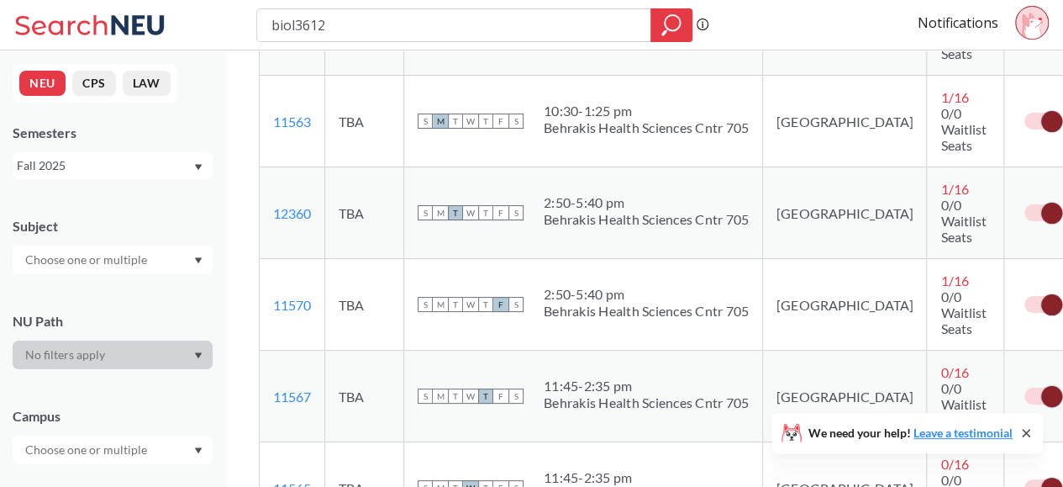
click at [1041, 203] on span at bounding box center [1051, 213] width 21 height 21
click at [1024, 204] on input "checkbox" at bounding box center [1024, 204] width 0 height 0
click at [1041, 294] on span at bounding box center [1051, 304] width 21 height 21
click at [1024, 296] on input "checkbox" at bounding box center [1024, 296] width 0 height 0
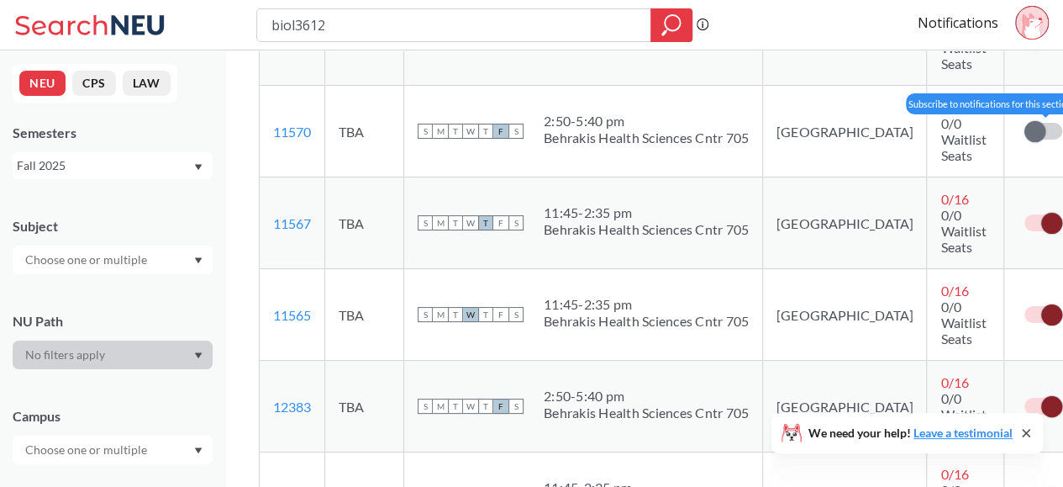
scroll to position [519, 0]
click at [1041, 395] on span at bounding box center [1051, 405] width 21 height 21
click at [1024, 397] on input "checkbox" at bounding box center [1024, 397] width 0 height 0
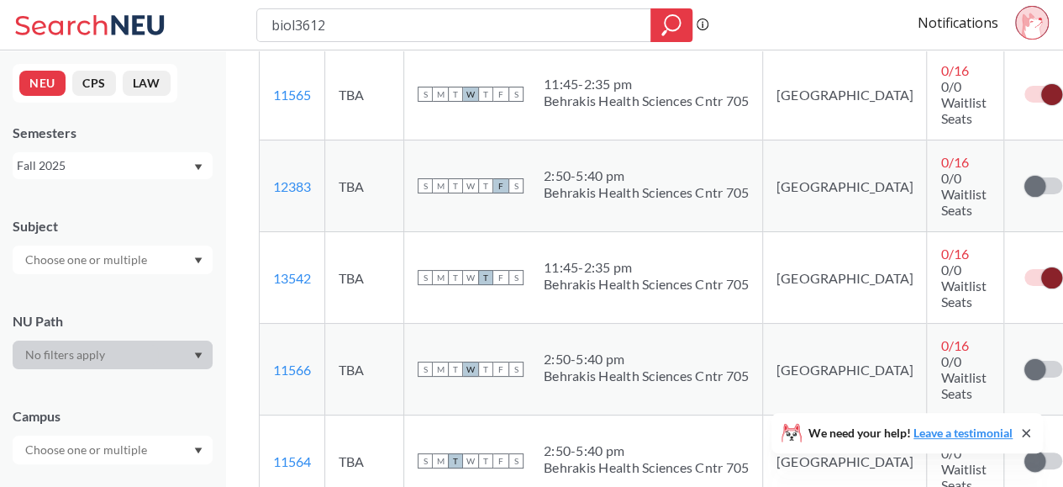
scroll to position [756, 0]
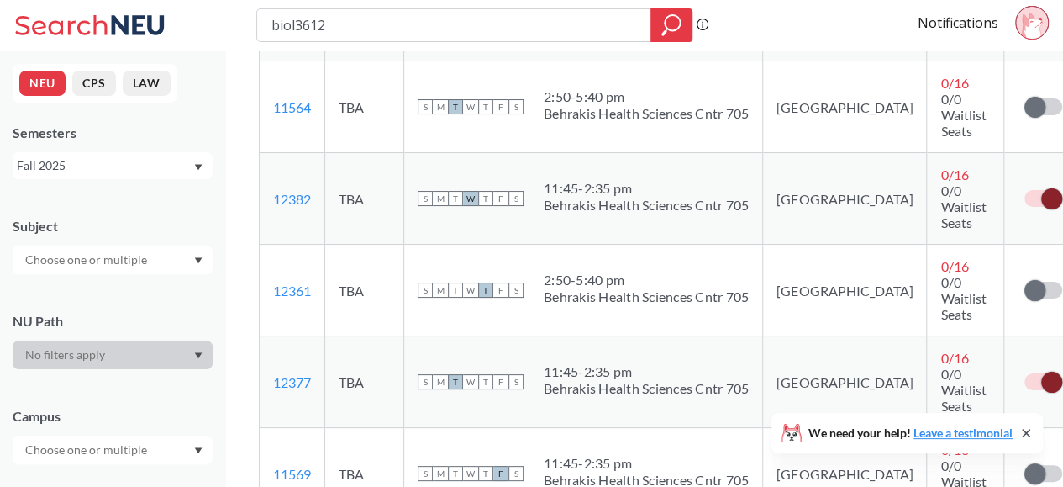
scroll to position [1112, 0]
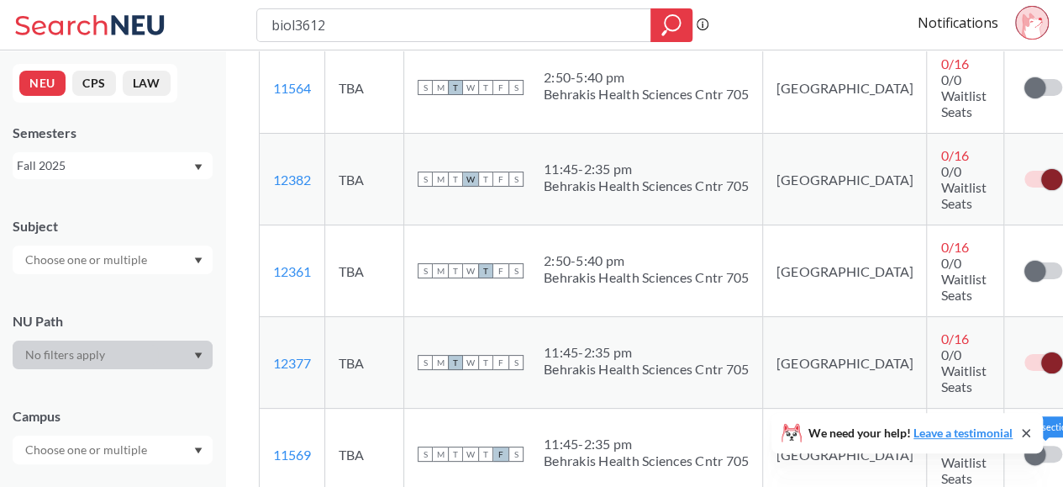
click at [1024, 445] on label at bounding box center [1043, 453] width 38 height 17
click at [1024, 445] on input "checkbox" at bounding box center [1024, 445] width 0 height 0
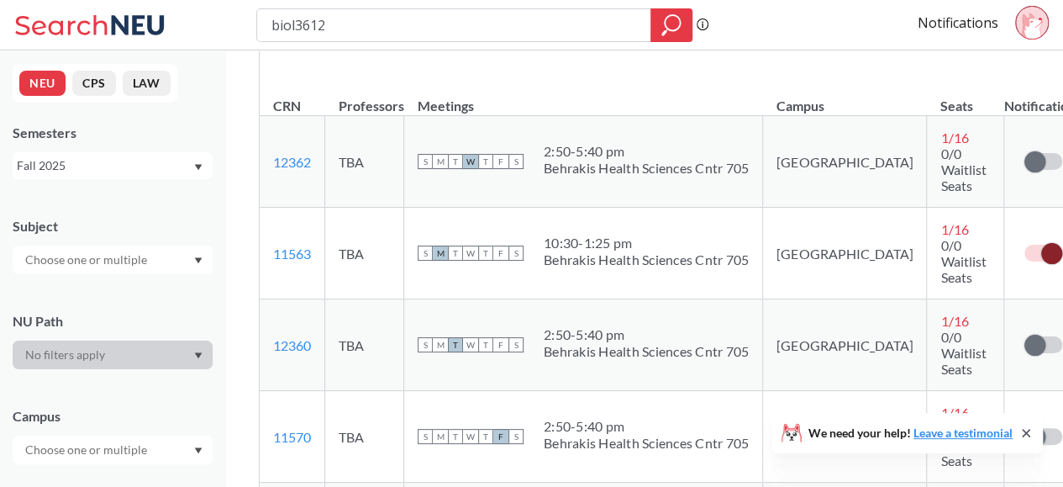
scroll to position [214, 0]
click at [1024, 150] on span at bounding box center [1034, 160] width 21 height 21
click at [1024, 152] on input "checkbox" at bounding box center [1024, 152] width 0 height 0
click at [1024, 334] on span at bounding box center [1034, 344] width 21 height 21
click at [1024, 335] on input "checkbox" at bounding box center [1024, 335] width 0 height 0
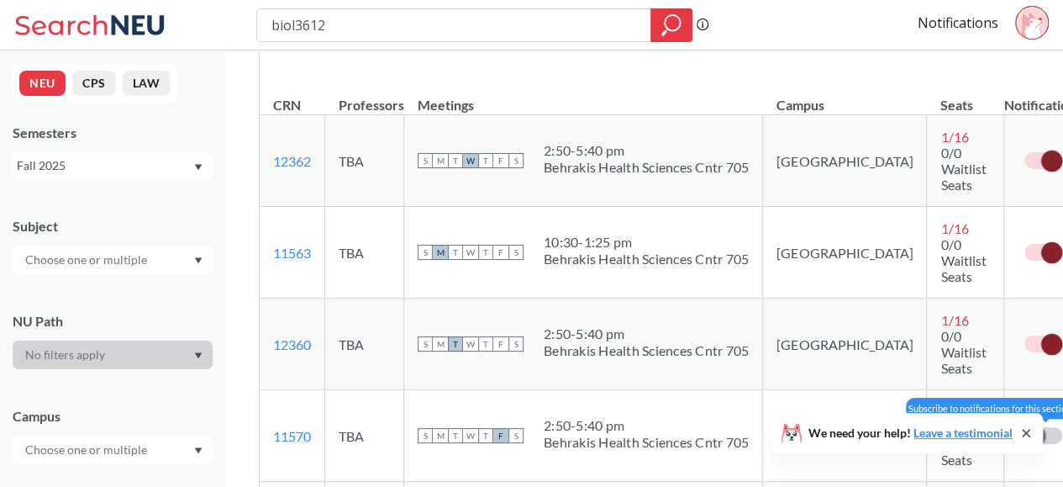
click at [1024, 425] on span at bounding box center [1034, 435] width 21 height 21
click at [1024, 427] on input "checkbox" at bounding box center [1024, 427] width 0 height 0
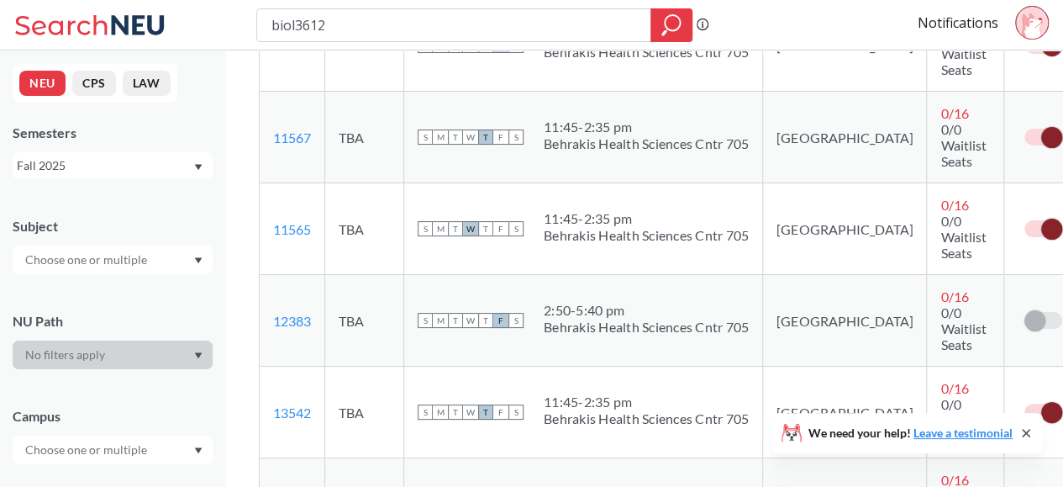
scroll to position [605, 0]
click at [1004, 274] on td "Notification limit reached - unsubscribe to add more." at bounding box center [1042, 320] width 77 height 92
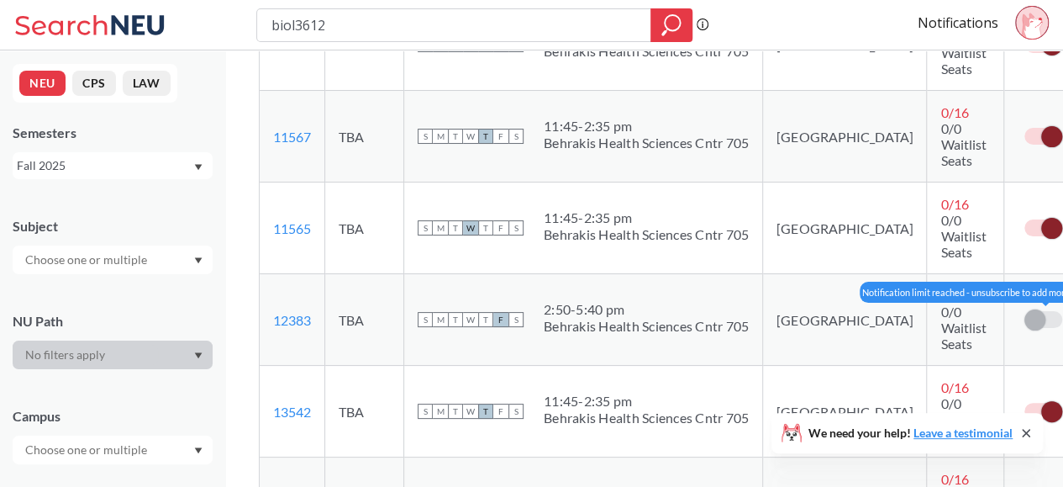
click at [1024, 309] on span at bounding box center [1034, 319] width 21 height 21
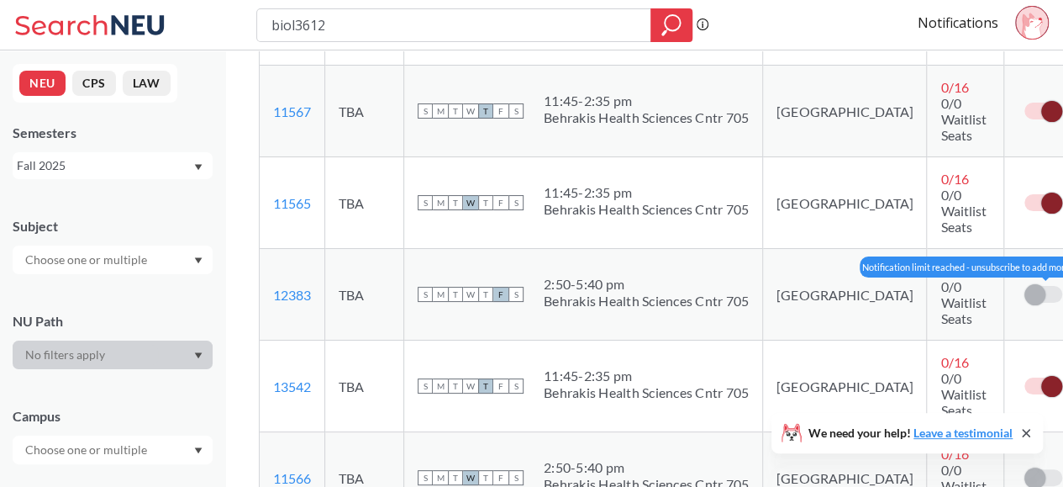
scroll to position [631, 0]
